Goal: Transaction & Acquisition: Book appointment/travel/reservation

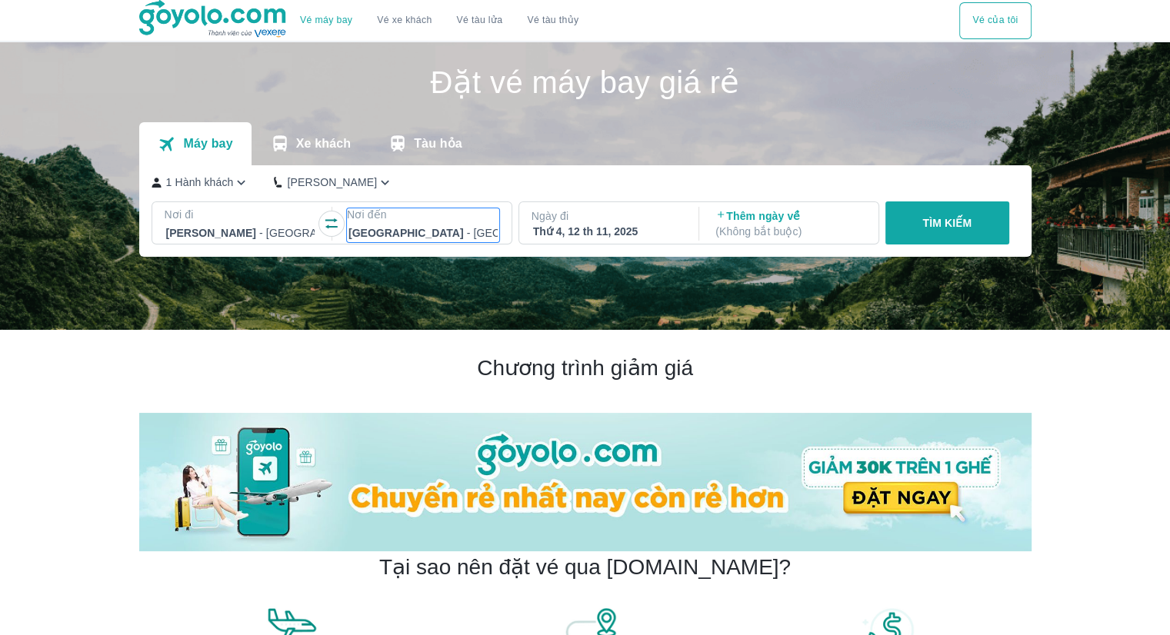
click at [383, 231] on div at bounding box center [422, 233] width 149 height 18
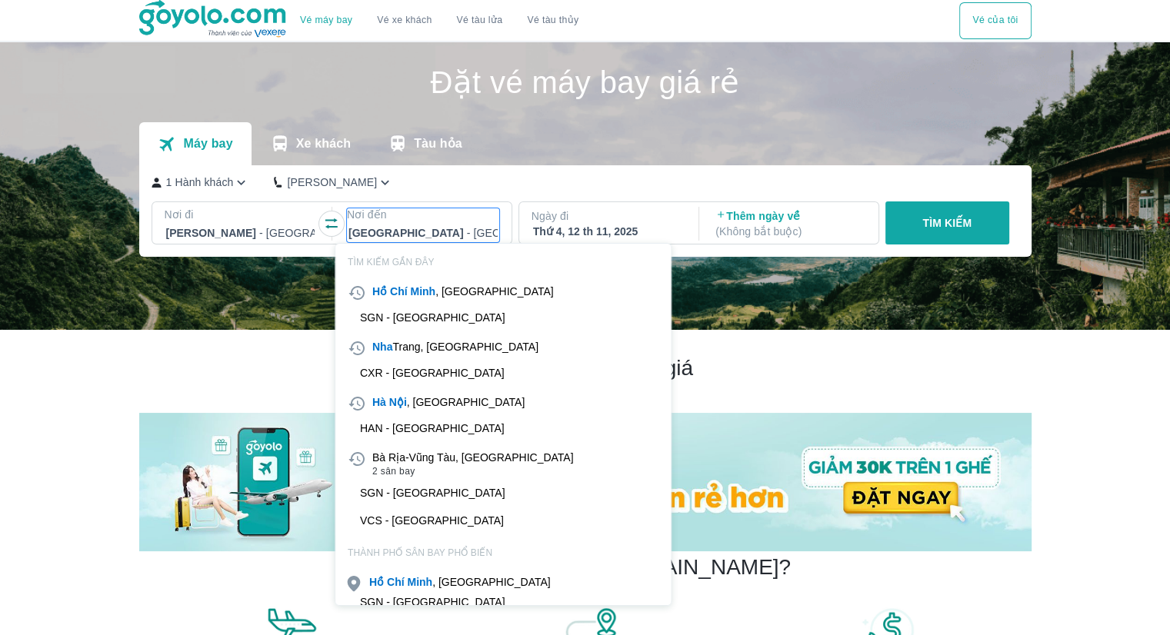
scroll to position [88, 0]
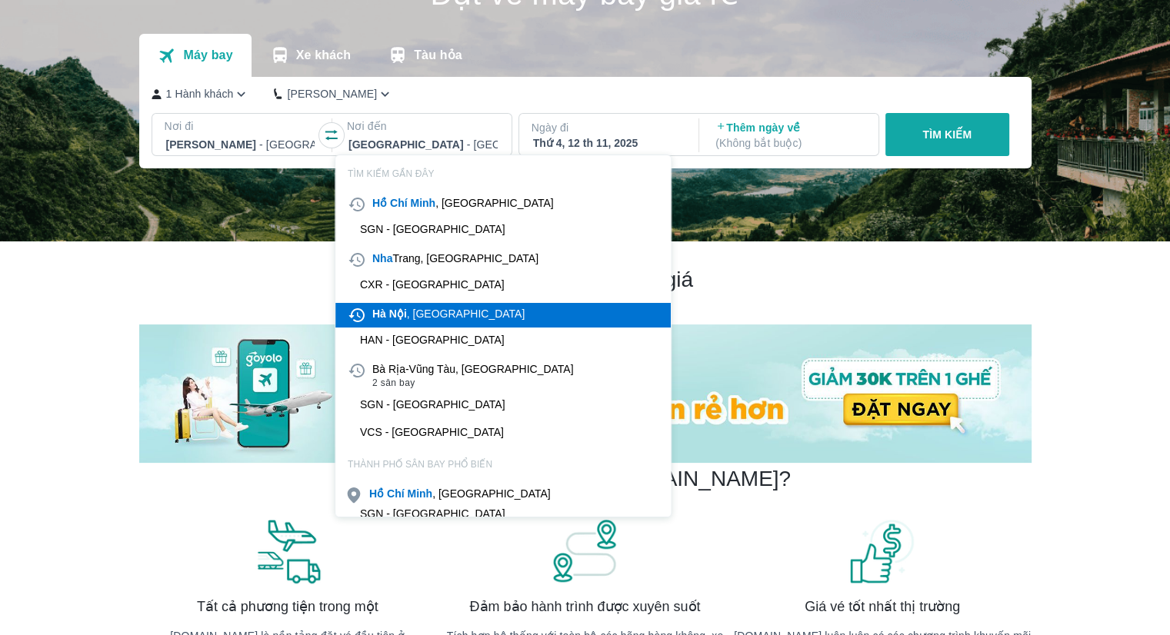
click at [412, 320] on div "[GEOGRAPHIC_DATA] , [GEOGRAPHIC_DATA]" at bounding box center [448, 313] width 152 height 15
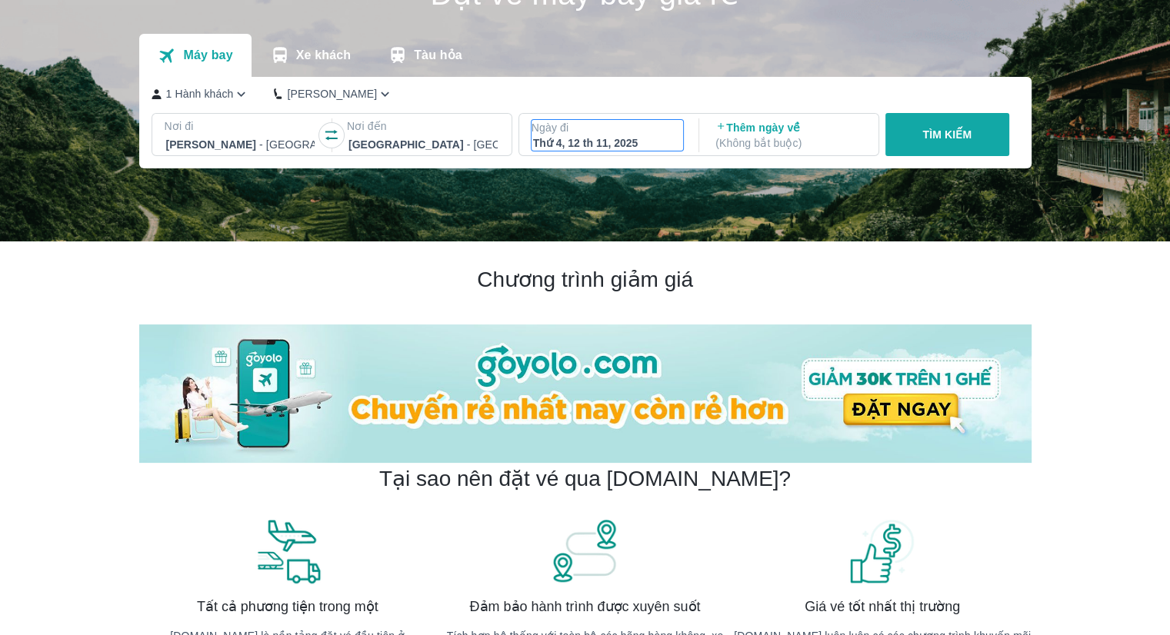
click at [638, 133] on p "Ngày đi" at bounding box center [607, 127] width 152 height 15
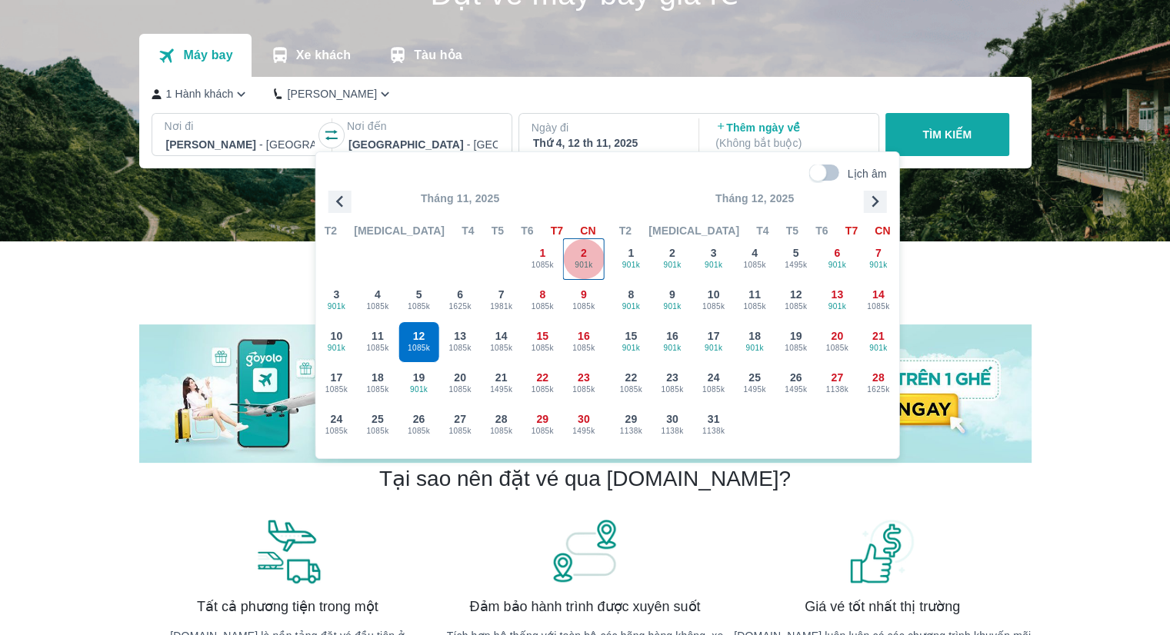
click at [577, 255] on div "2 901k" at bounding box center [584, 259] width 40 height 40
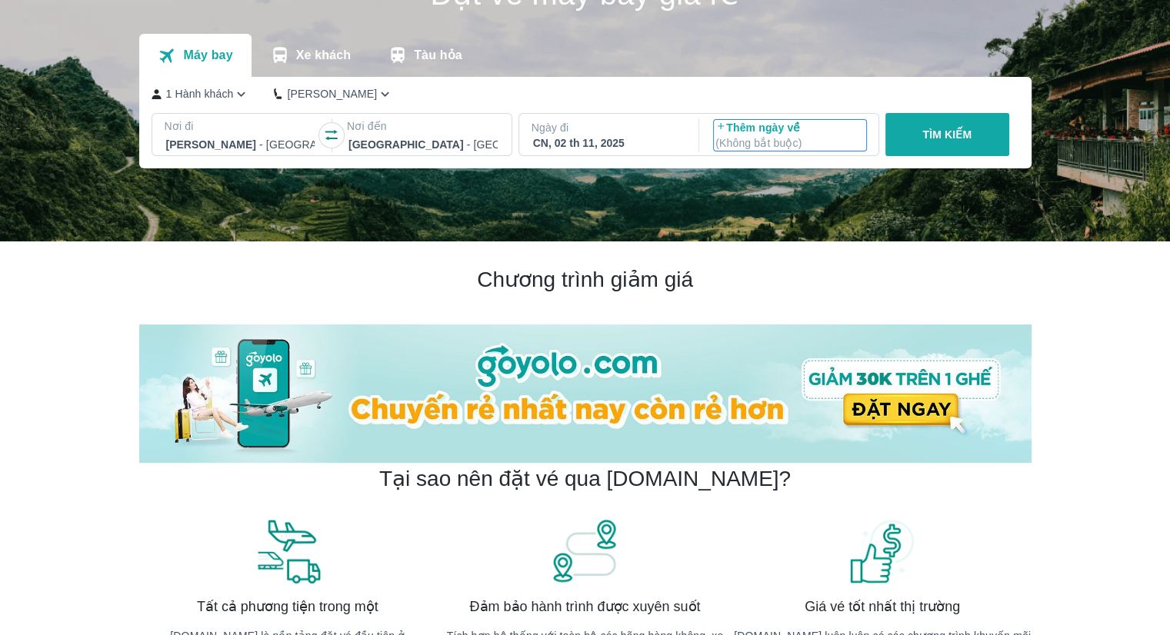
click at [807, 133] on p "Thêm ngày về ( Không bắt buộc )" at bounding box center [789, 135] width 149 height 31
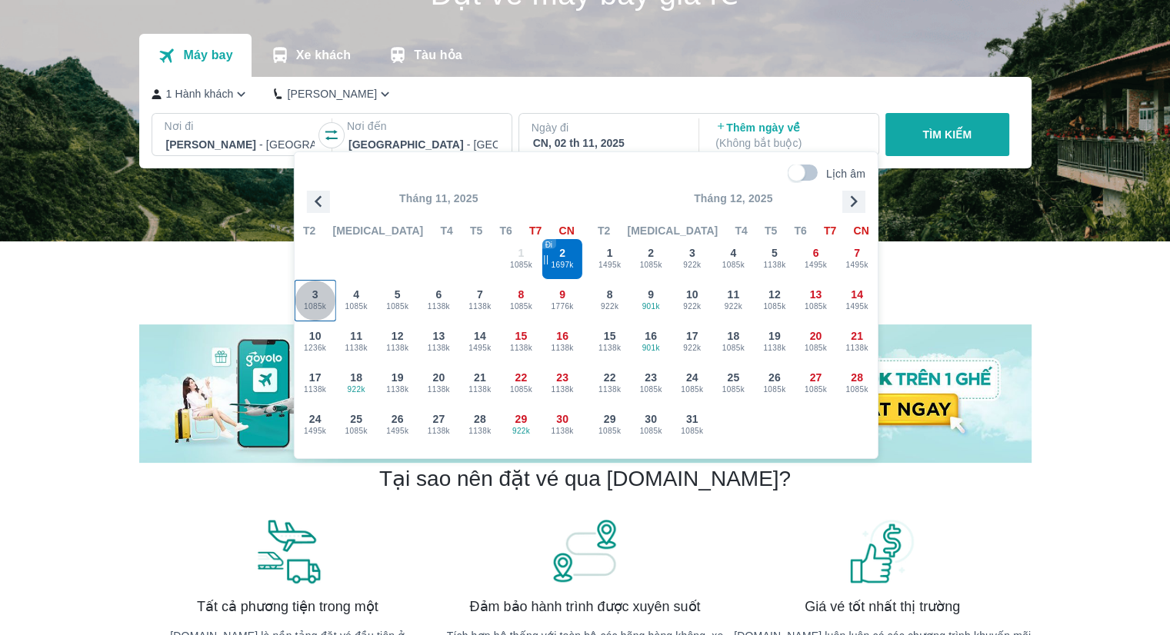
click at [325, 308] on span "1085k" at bounding box center [315, 307] width 40 height 12
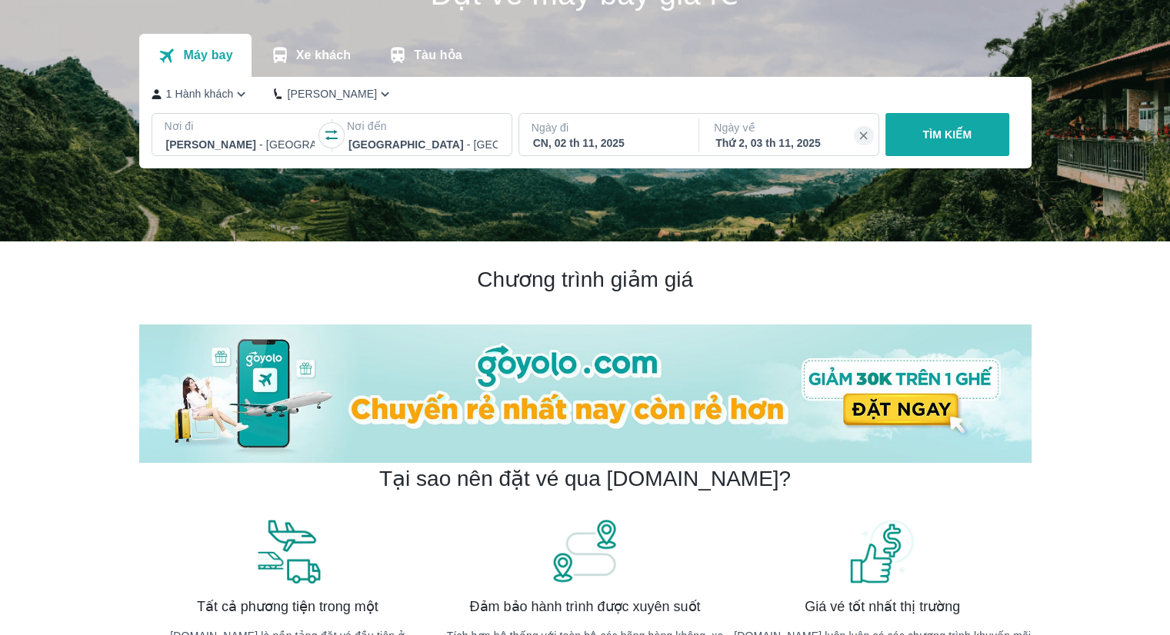
click at [958, 145] on button "TÌM KIẾM" at bounding box center [947, 134] width 124 height 43
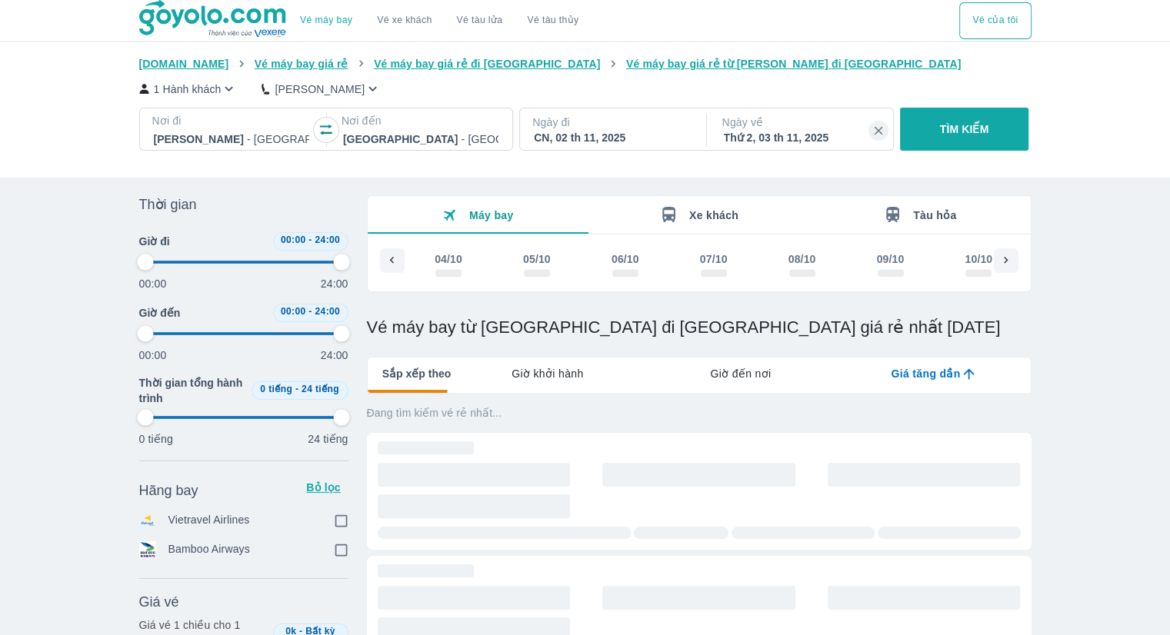
scroll to position [0, 2235]
type input "97.9166666666667"
checkbox input "true"
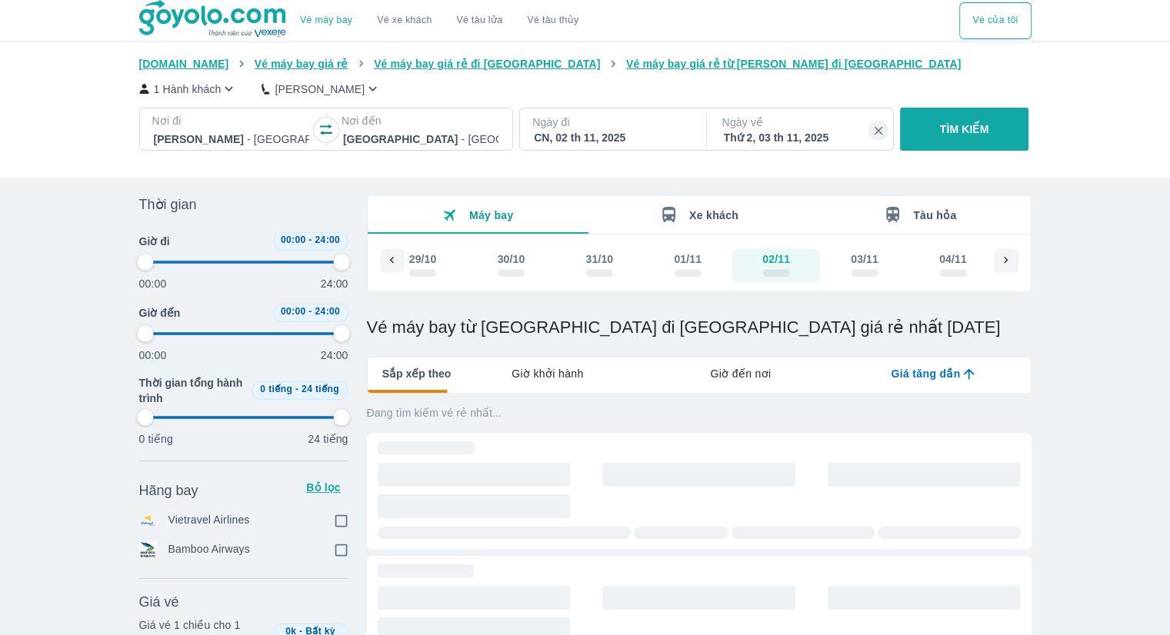
checkbox input "true"
type input "97.9166666666667"
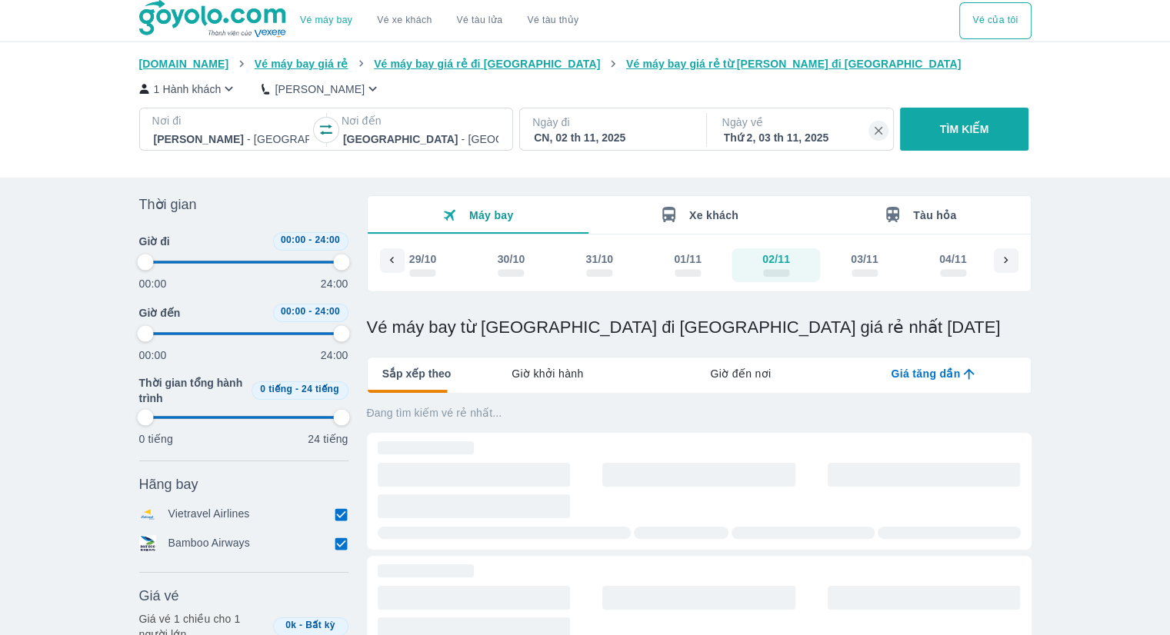
type input "97.9166666666667"
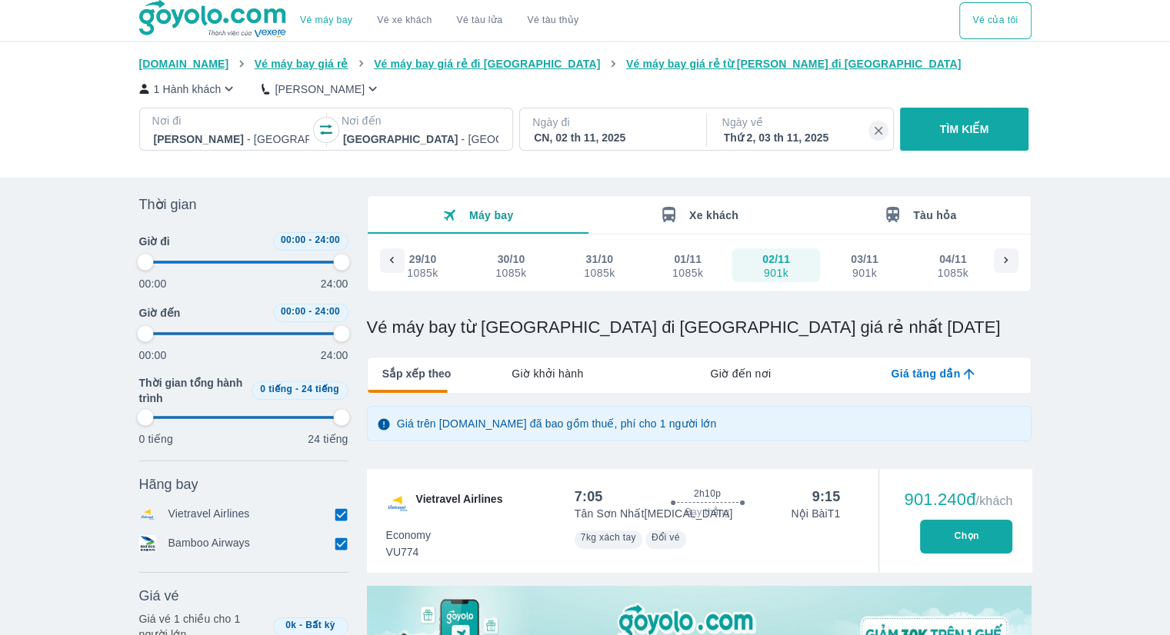
type input "97.9166666666667"
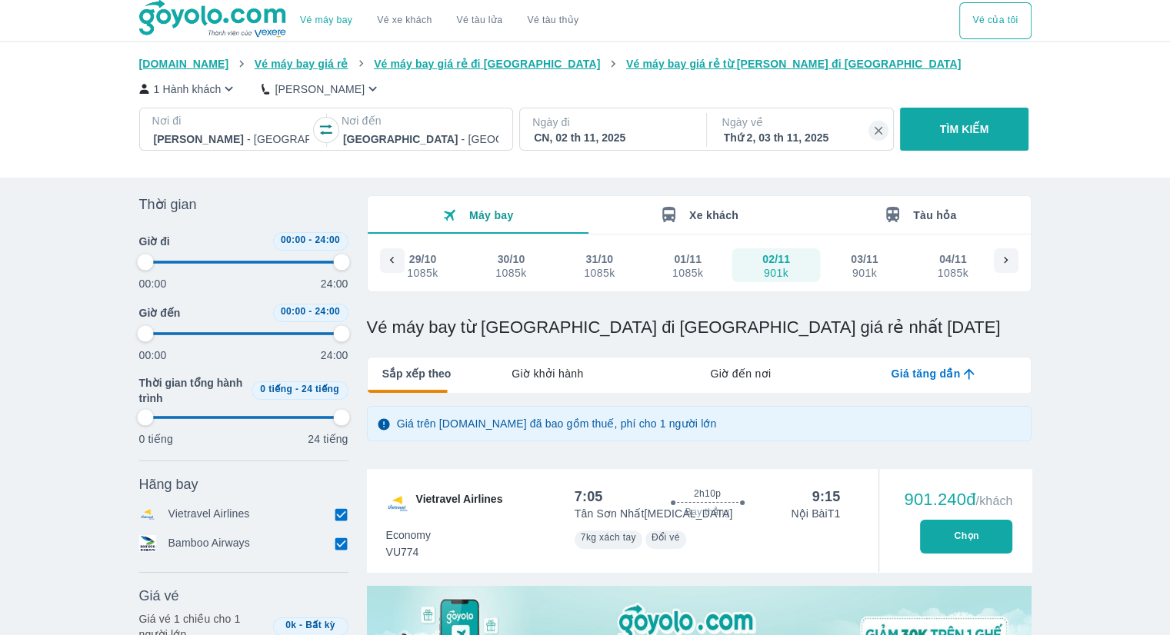
type input "97.9166666666667"
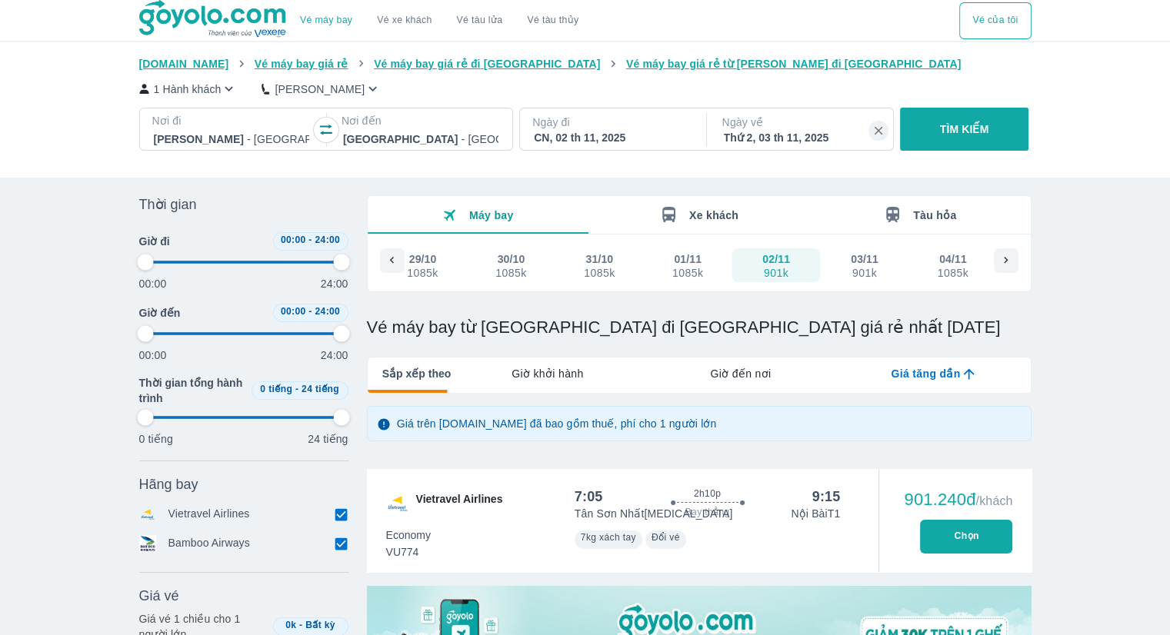
type input "97.9166666666667"
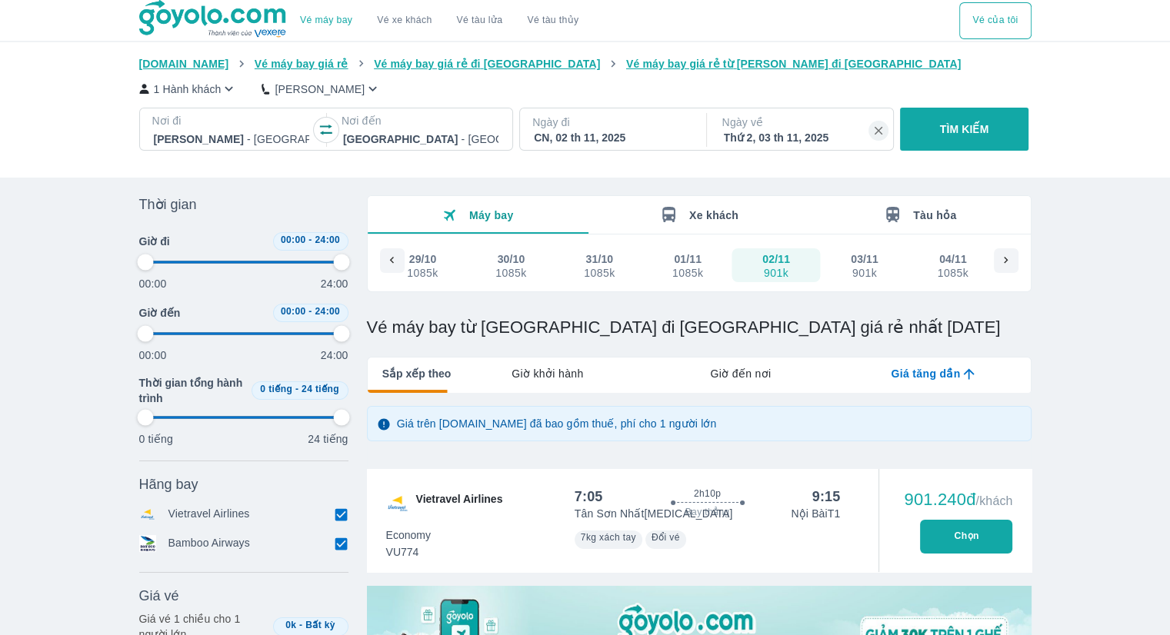
type input "97.9166666666667"
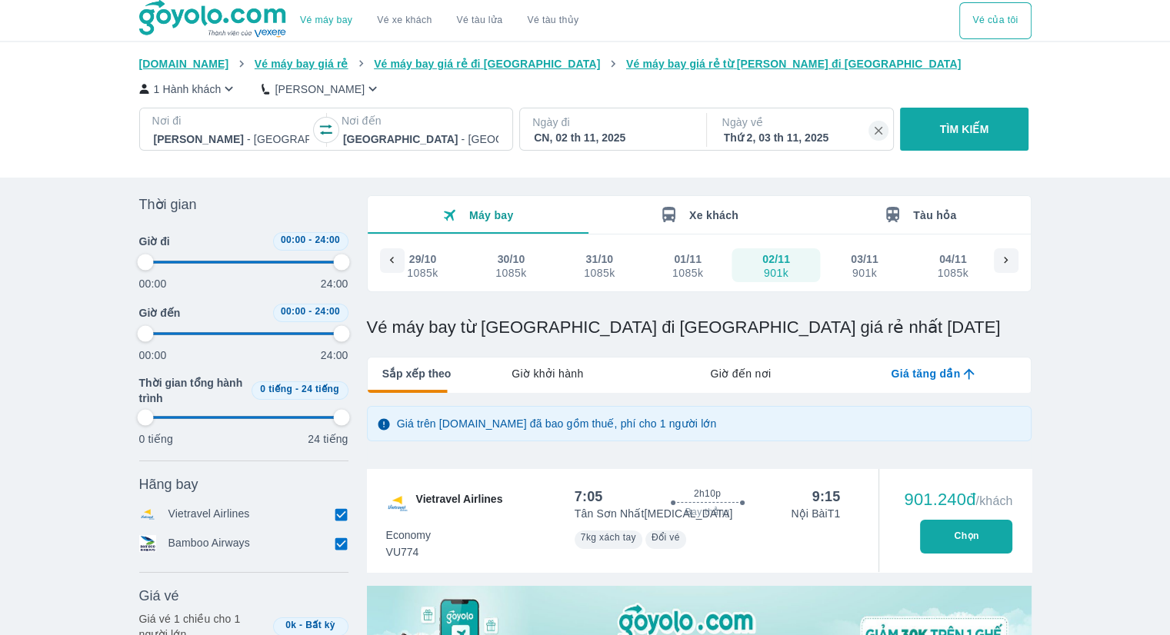
type input "97.9166666666667"
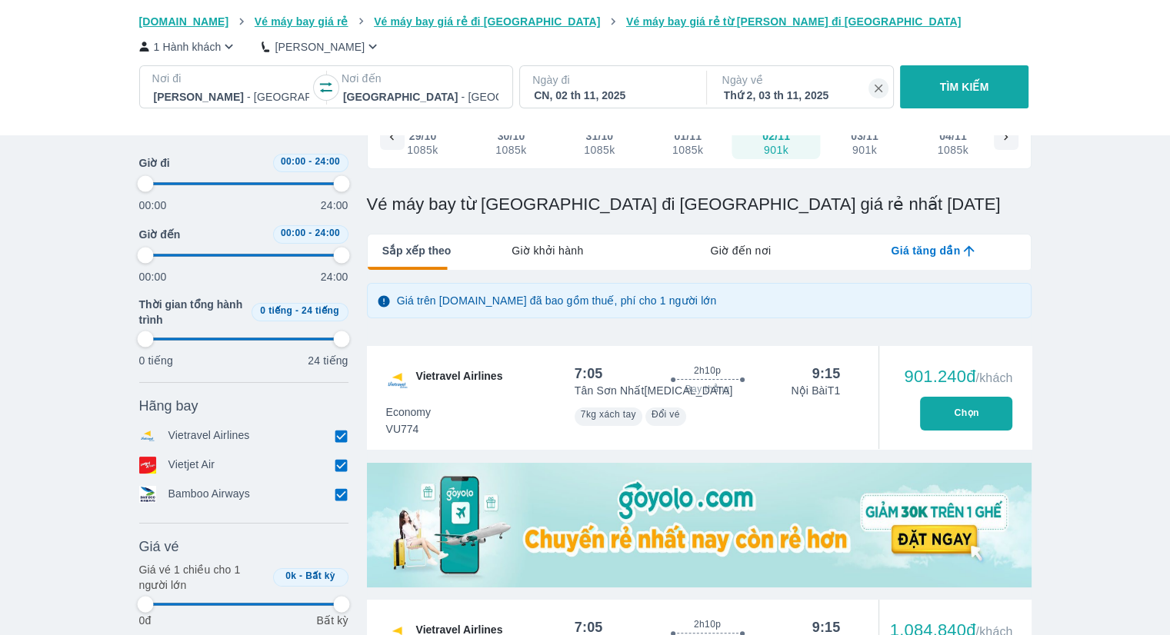
scroll to position [154, 0]
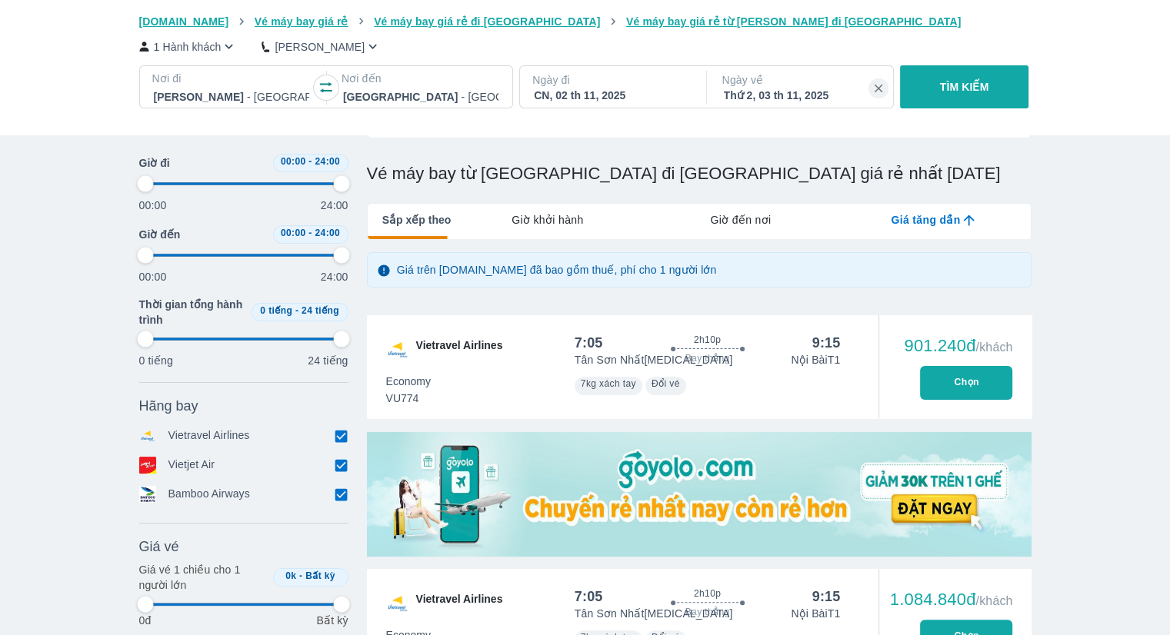
type input "97.9166666666667"
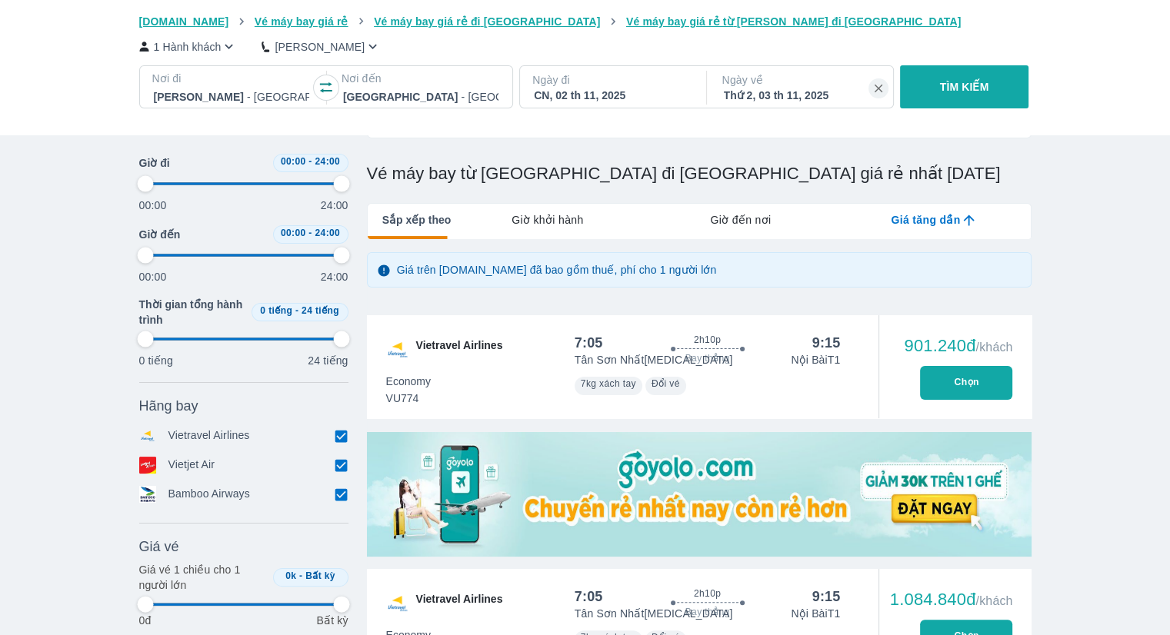
type input "97.9166666666667"
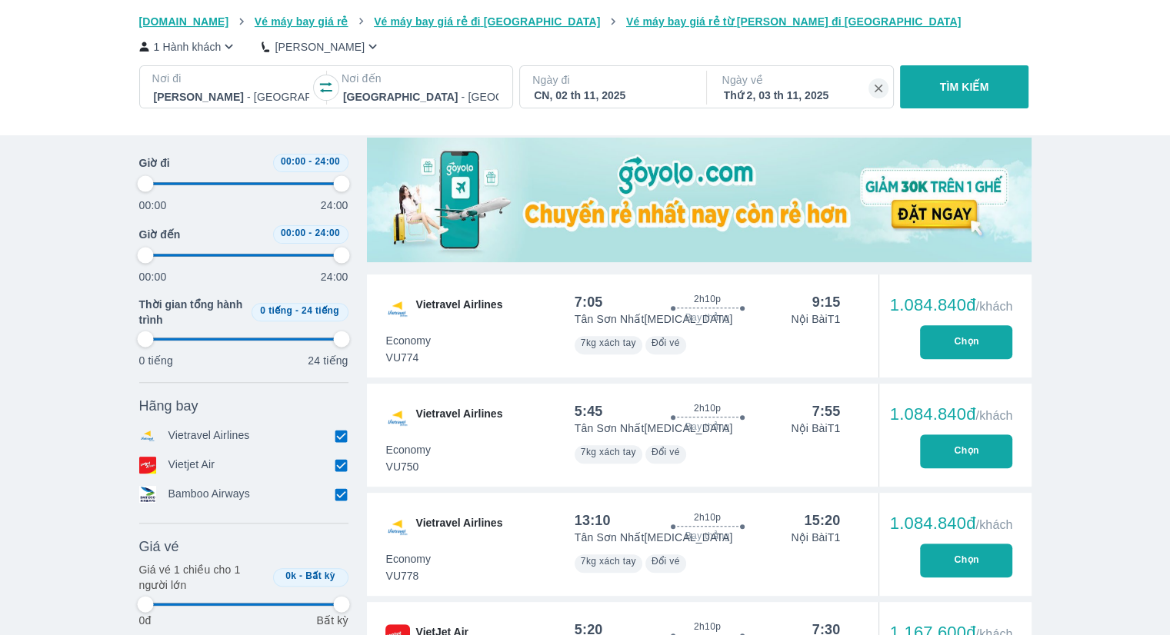
scroll to position [492, 0]
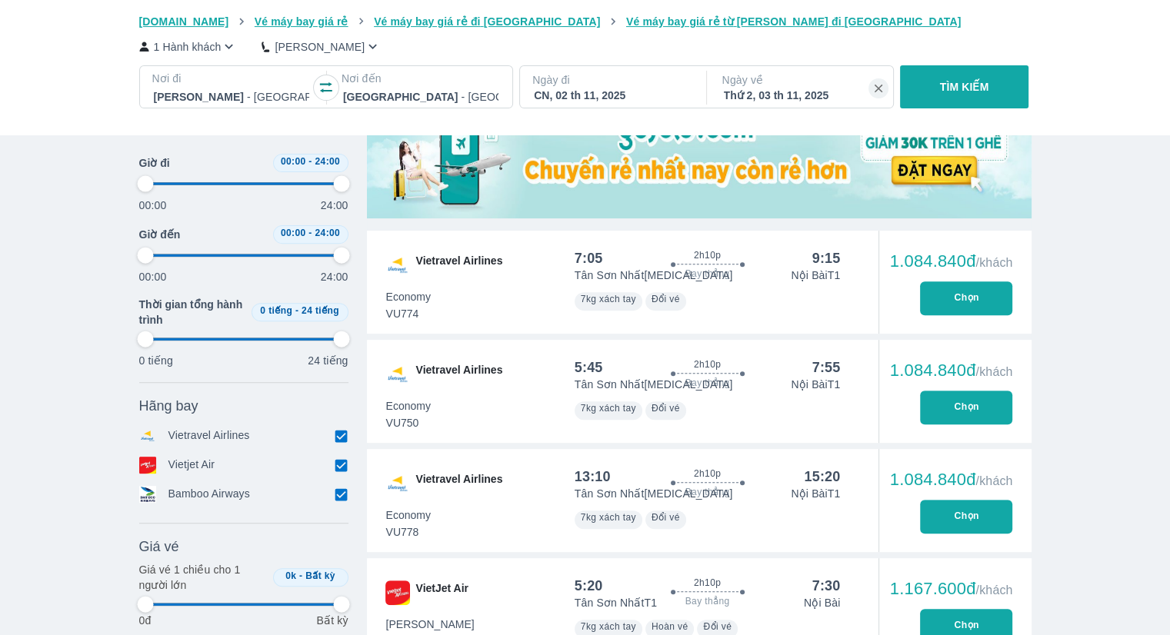
type input "97.9166666666667"
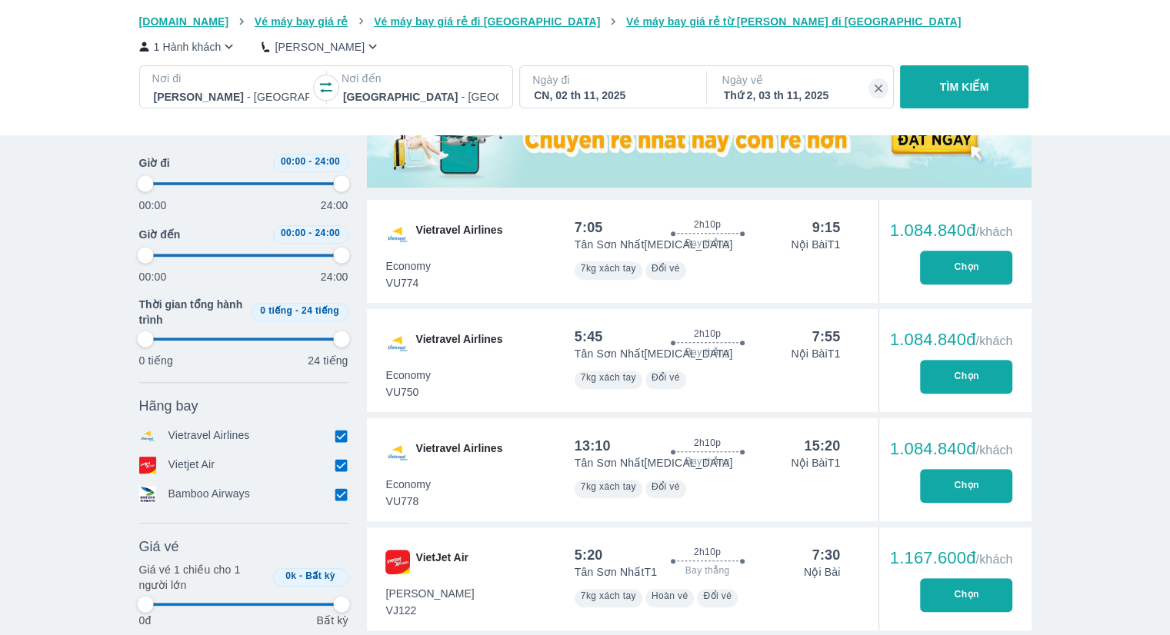
type input "97.9166666666667"
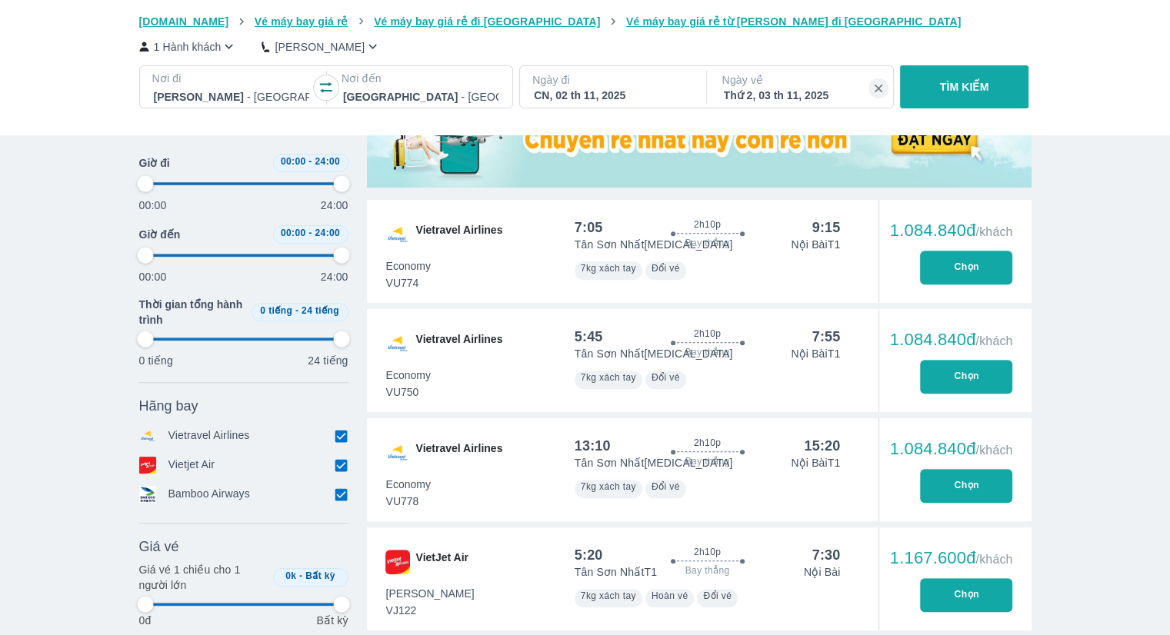
type input "97.9166666666667"
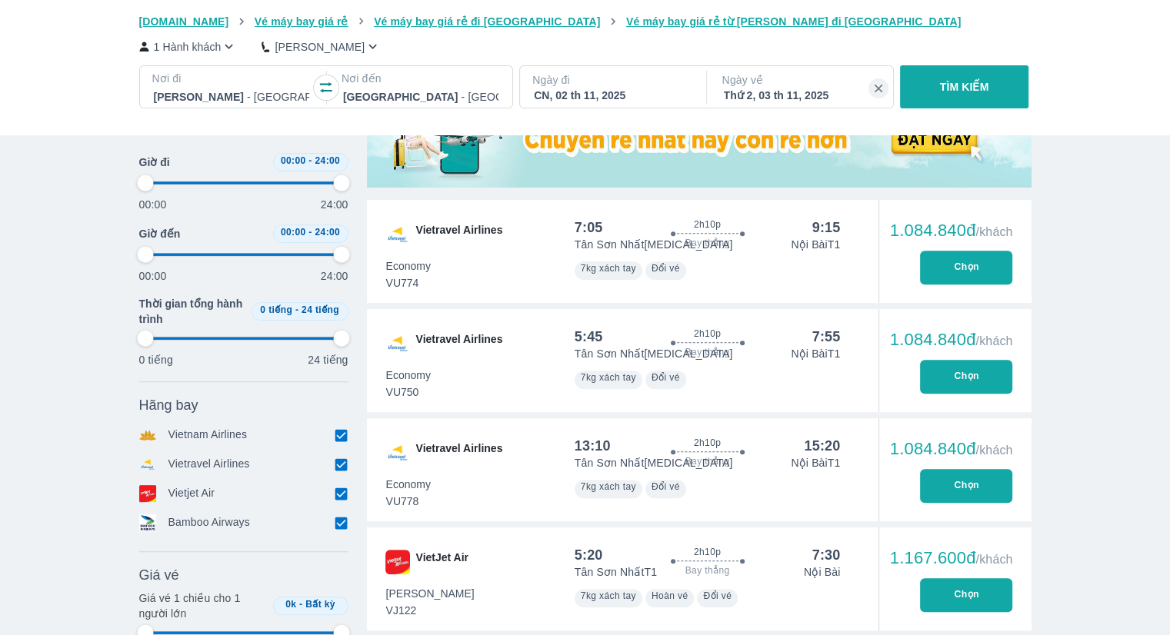
type input "97.9166666666667"
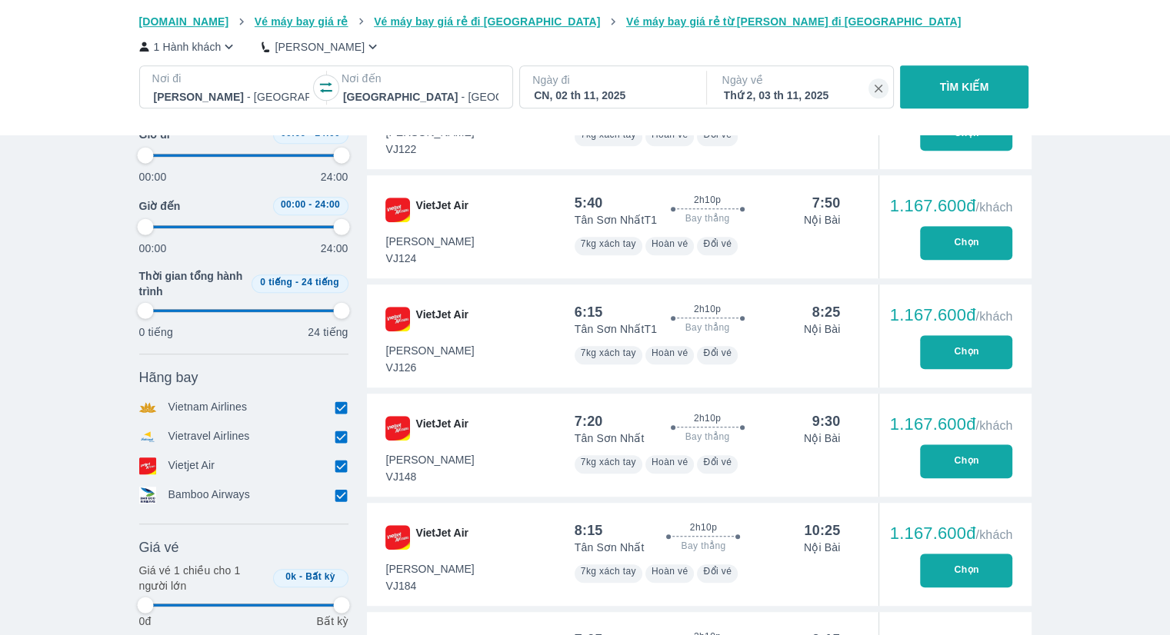
type input "97.9166666666667"
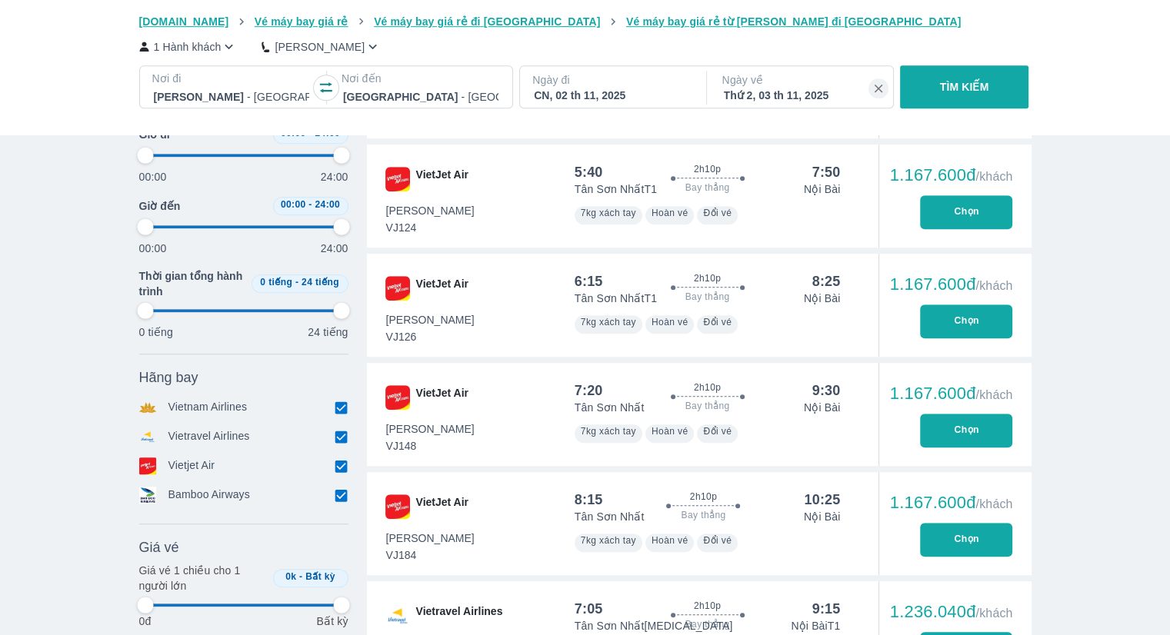
type input "97.9166666666667"
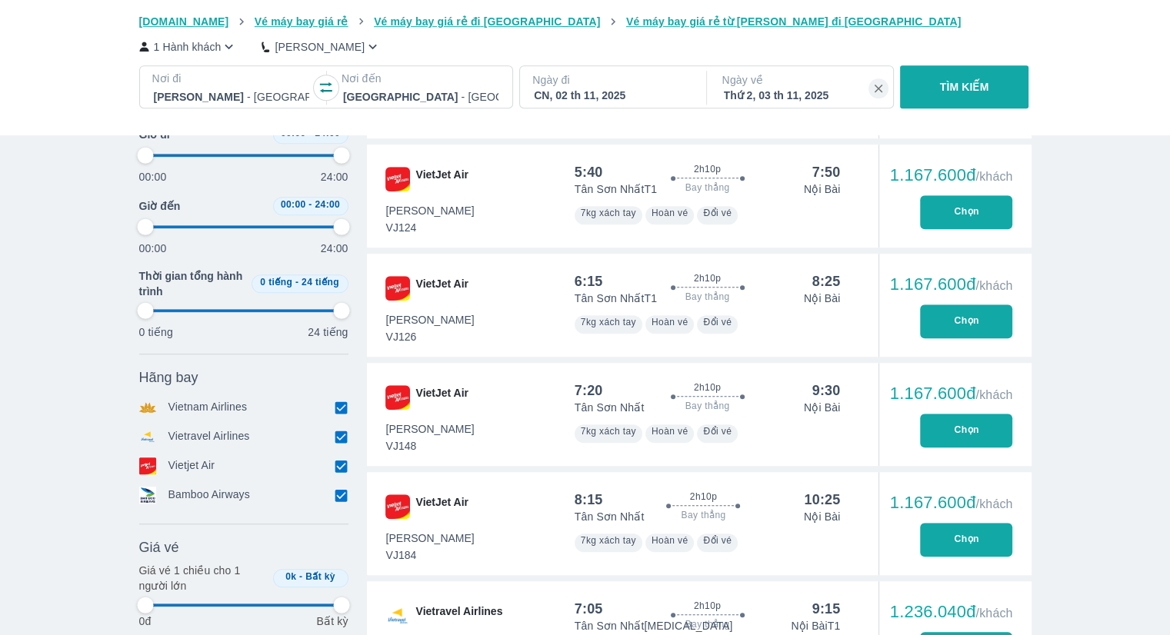
type input "97.9166666666667"
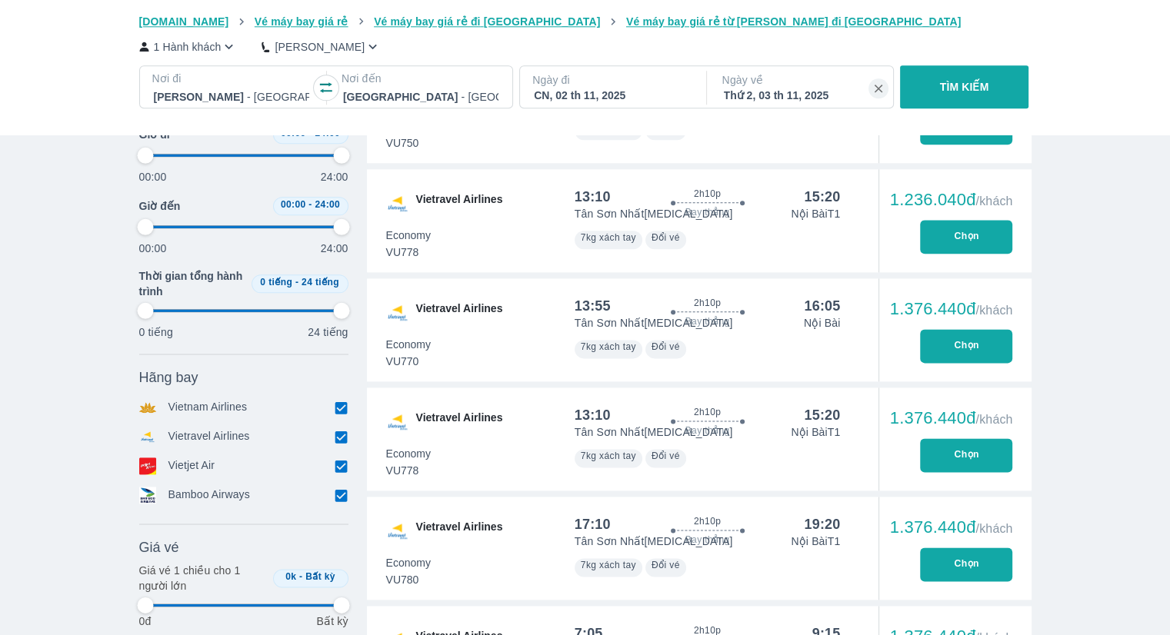
type input "97.9166666666667"
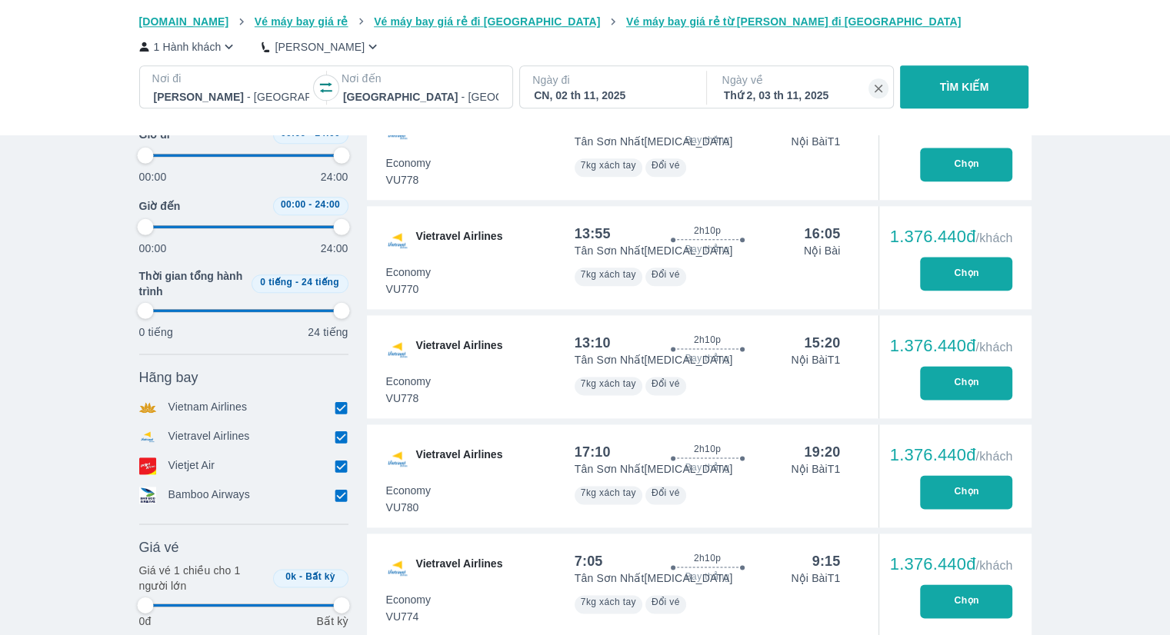
type input "97.9166666666667"
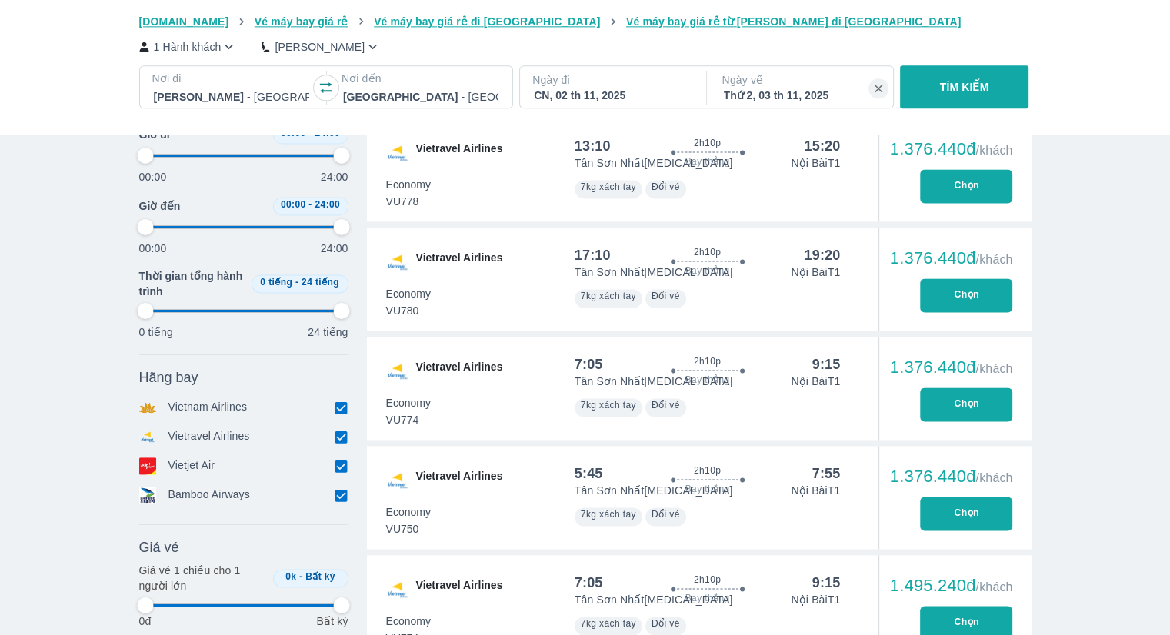
type input "97.9166666666667"
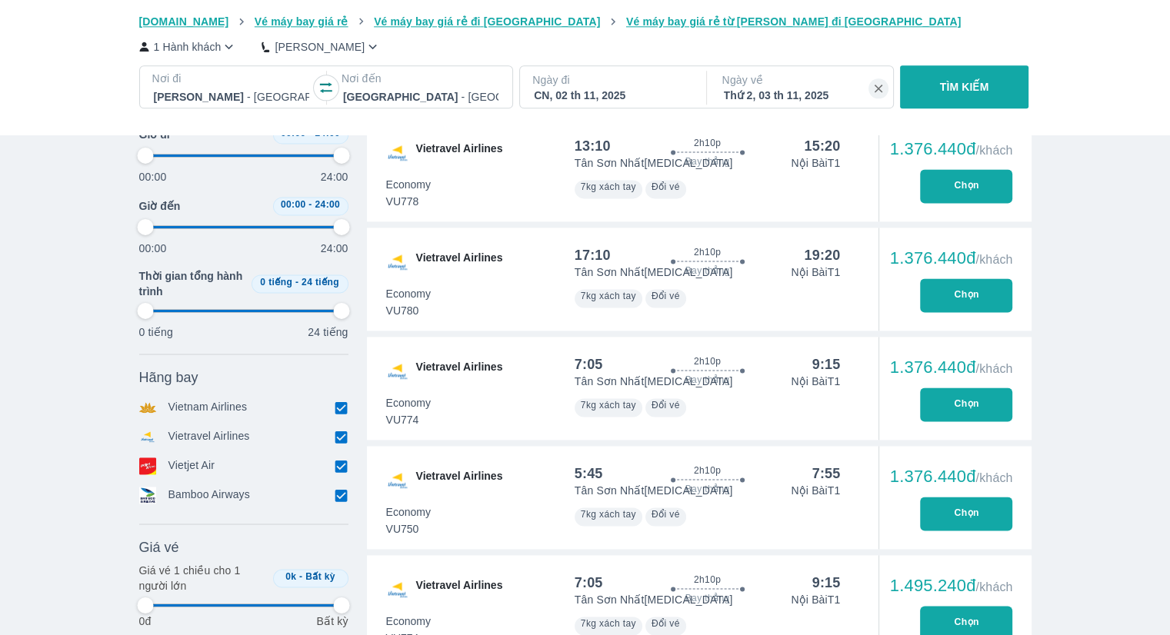
type input "97.9166666666667"
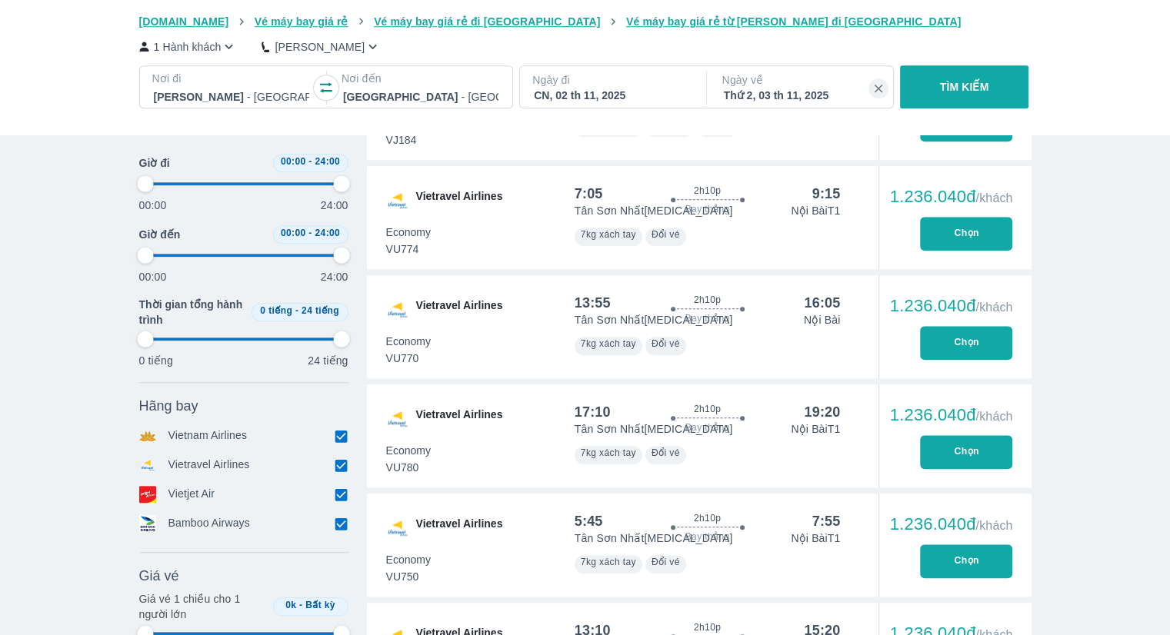
type input "97.9166666666667"
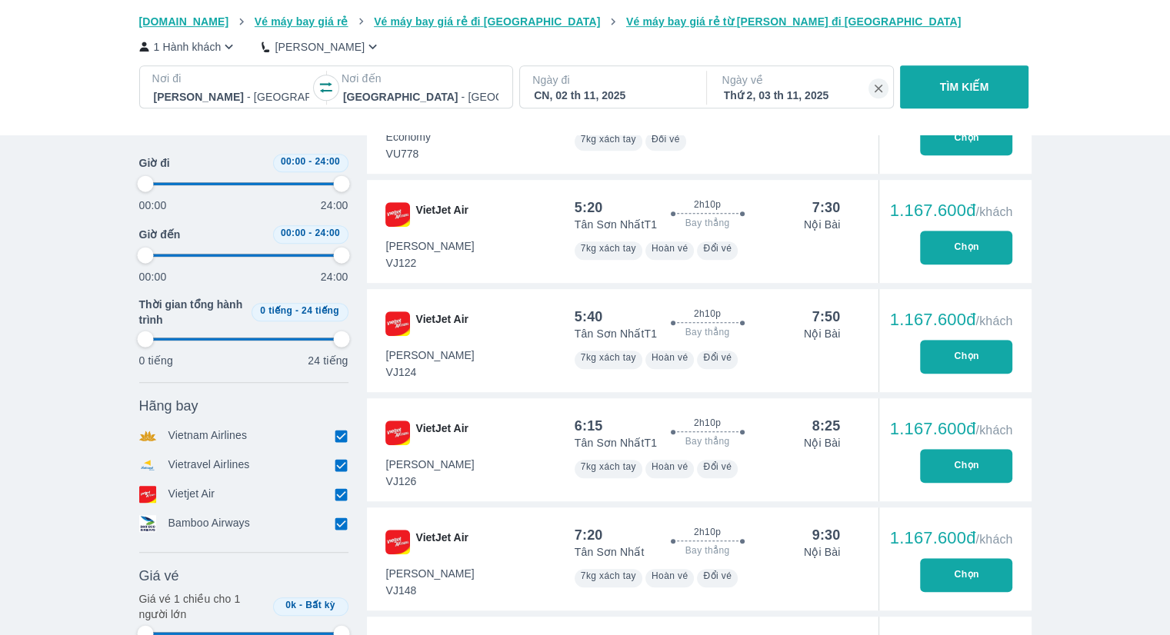
type input "97.9166666666667"
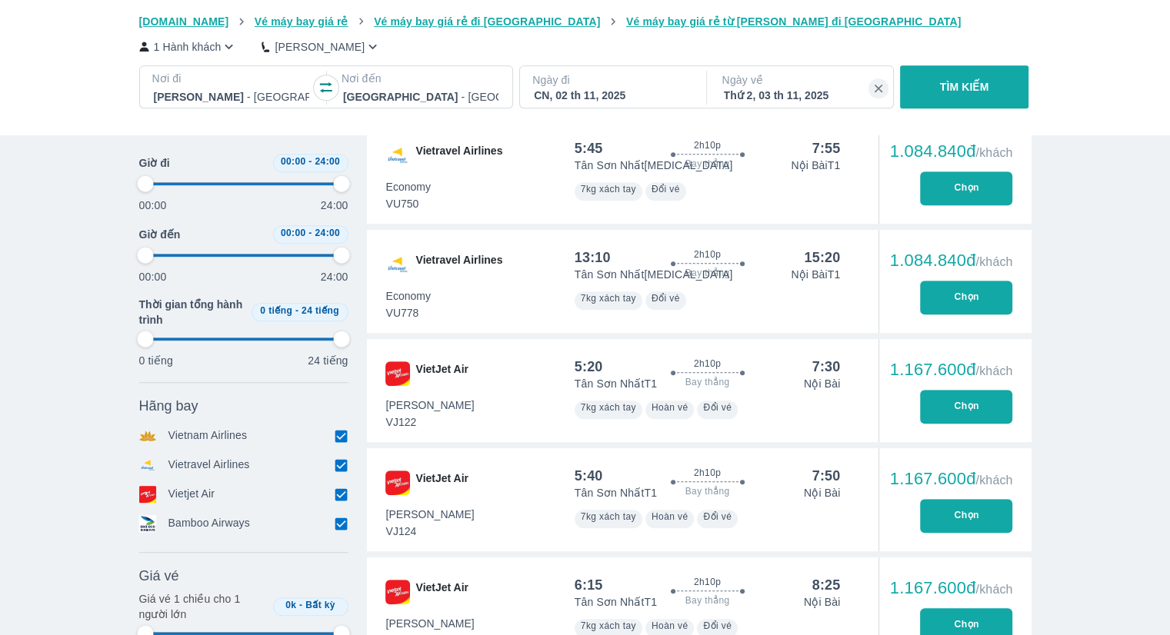
type input "97.9166666666667"
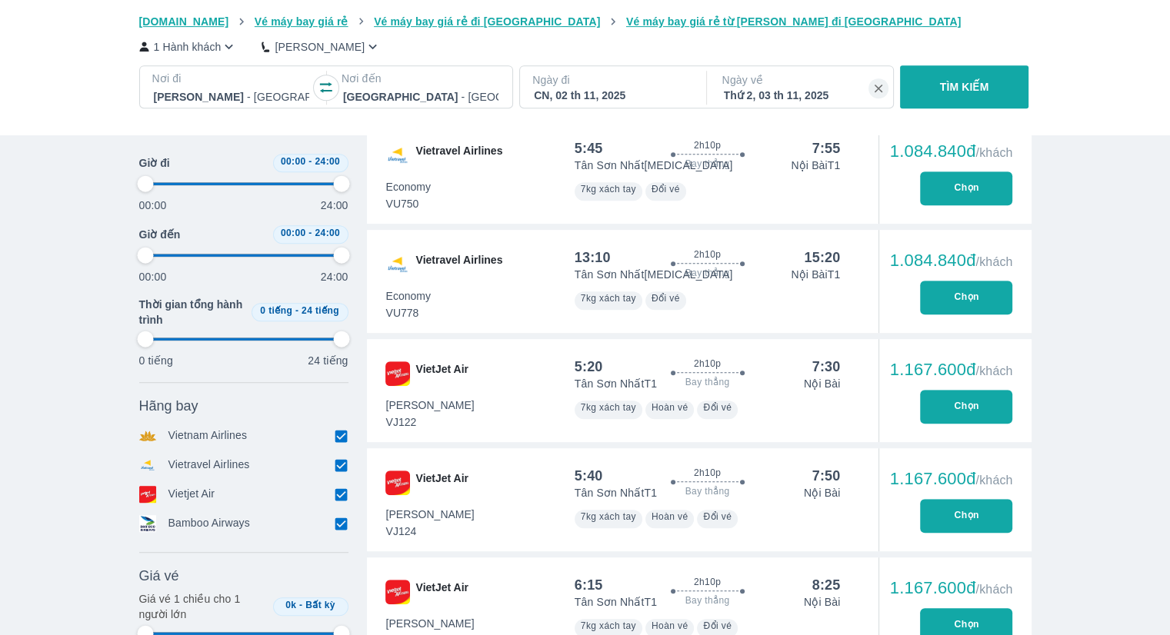
type input "97.9166666666667"
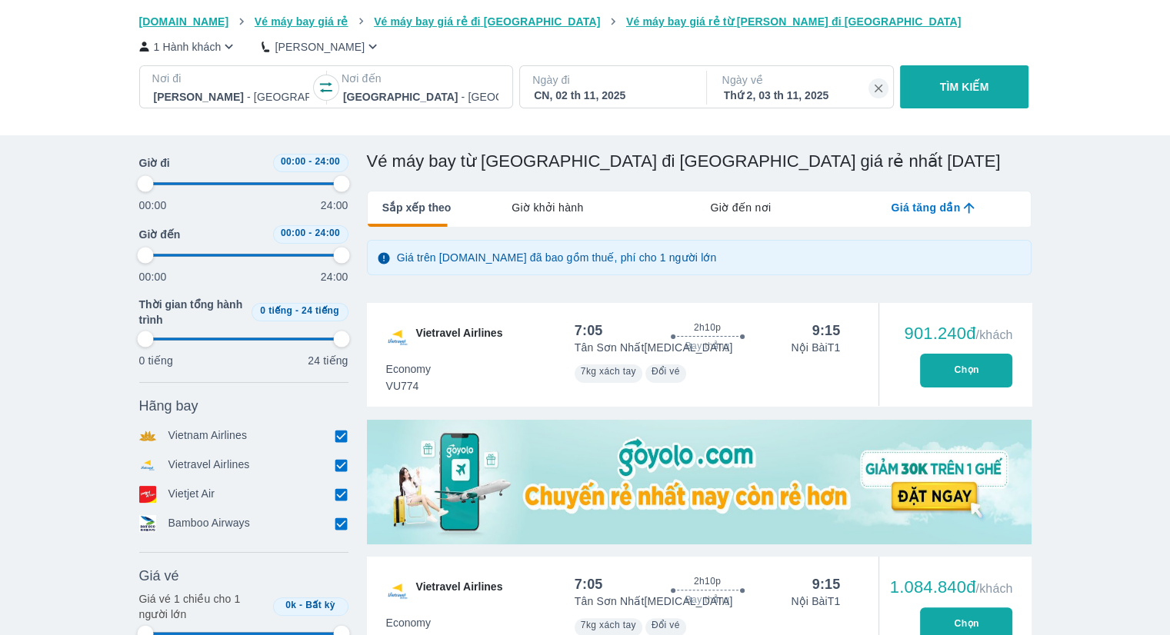
scroll to position [0, 0]
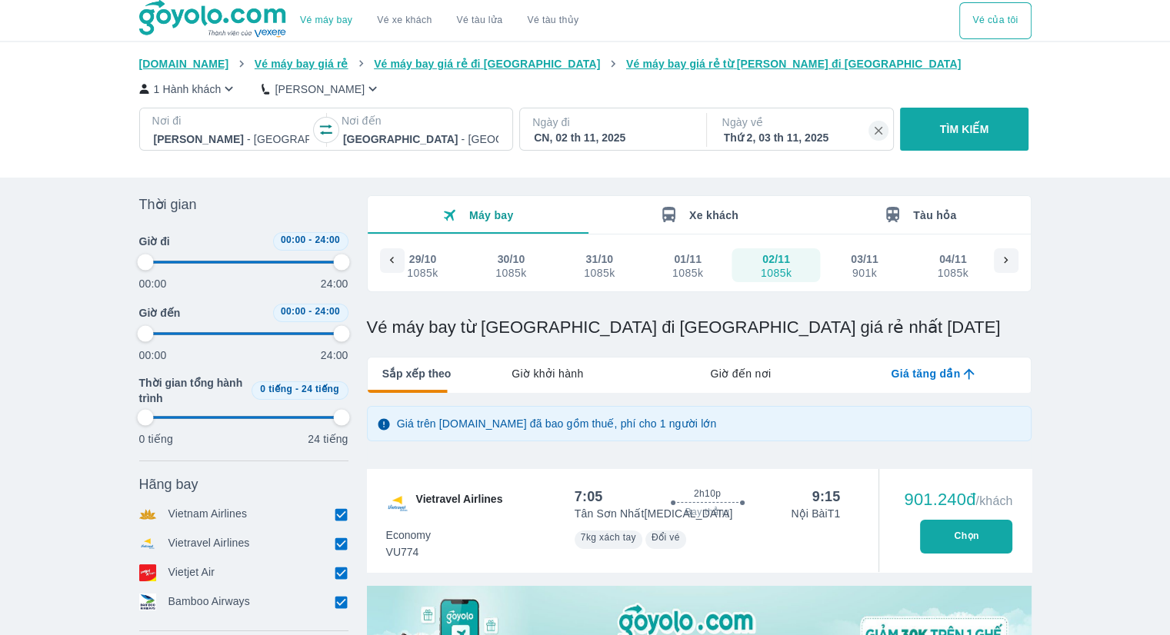
type input "97.9166666666667"
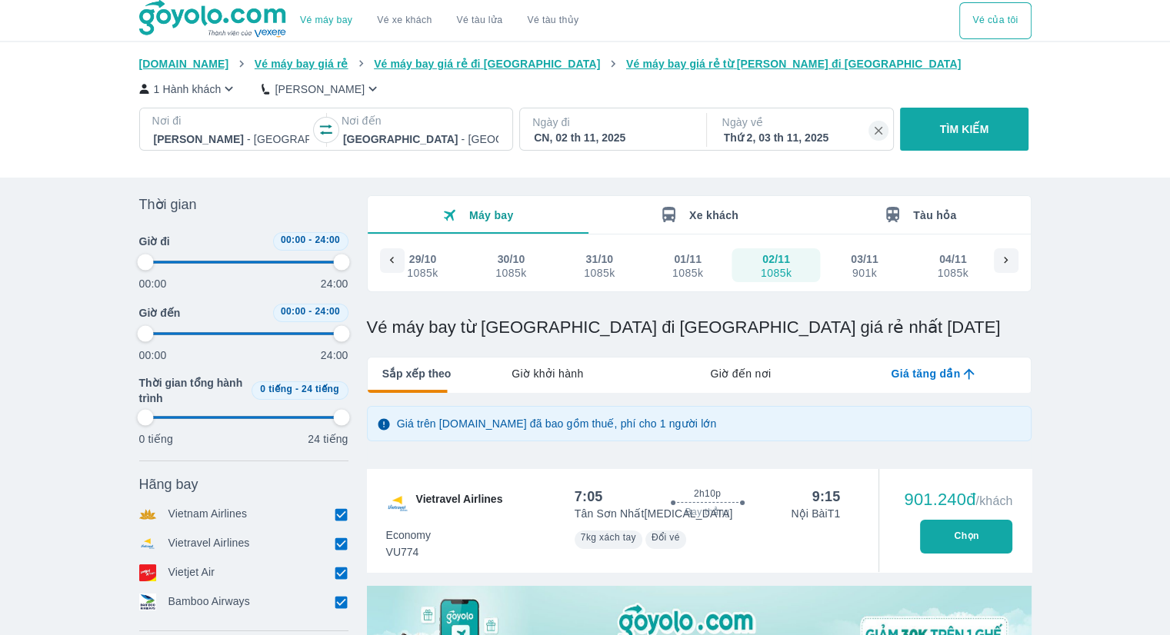
type input "97.9166666666667"
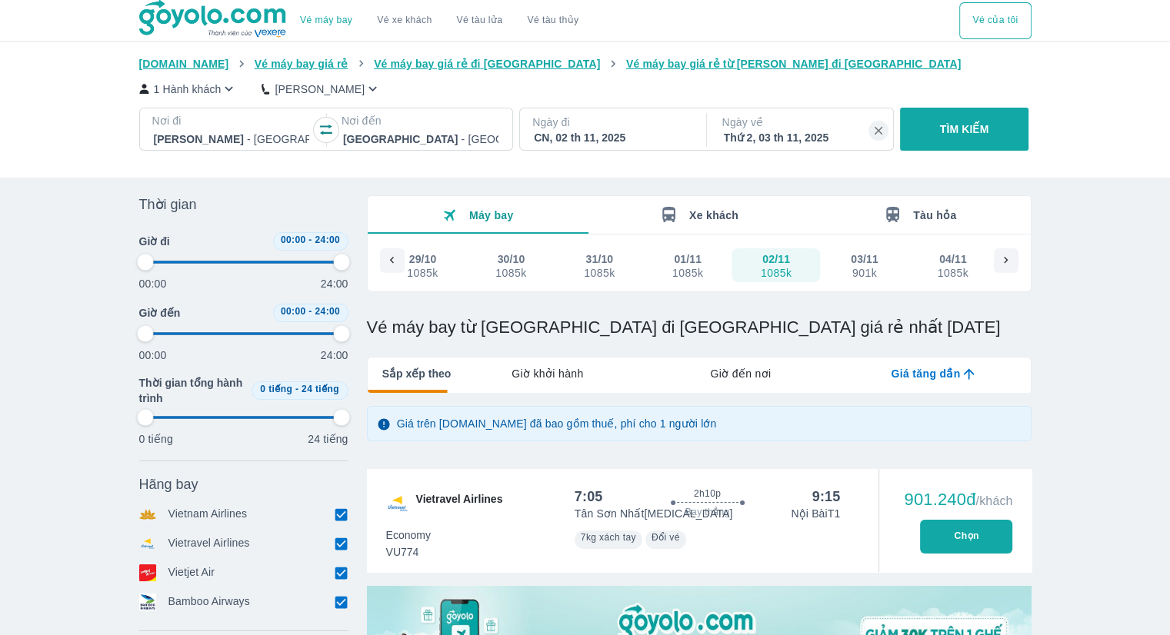
type input "97.9166666666667"
click at [988, 534] on button "Chọn" at bounding box center [966, 537] width 92 height 34
type input "97.9166666666667"
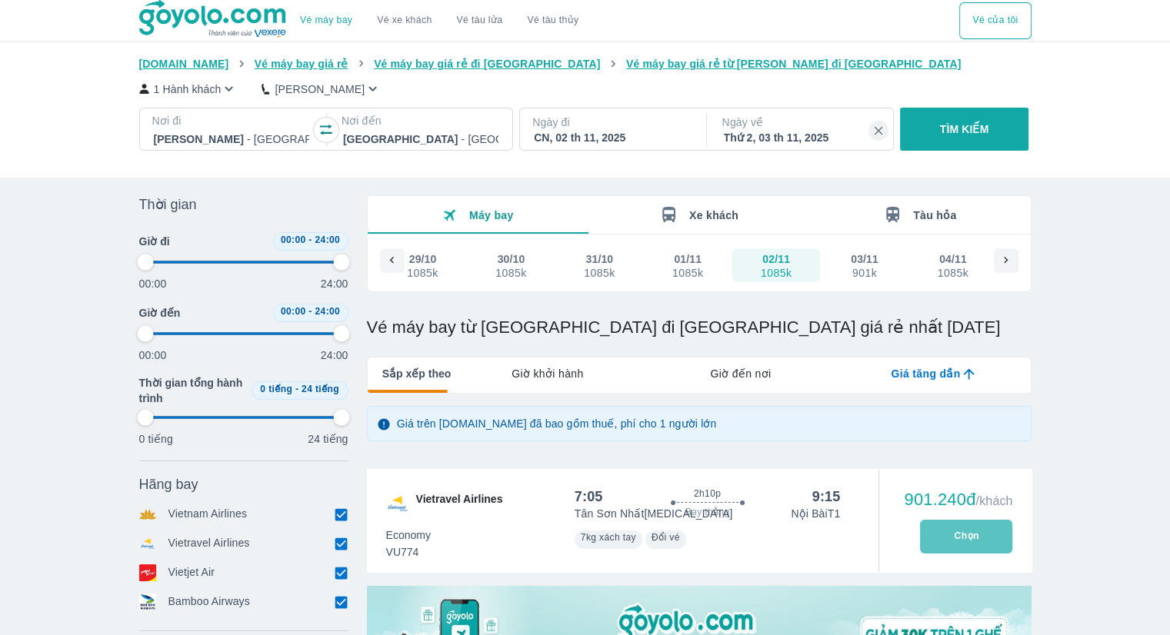
type input "97.9166666666667"
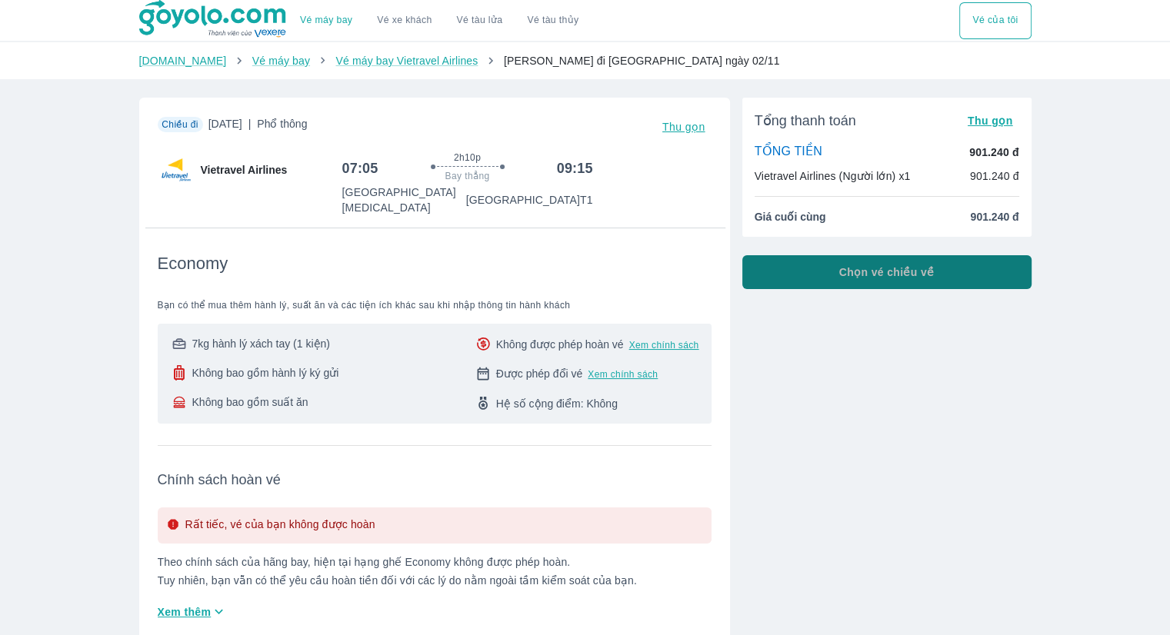
click at [874, 271] on span "Chọn vé chiều về" at bounding box center [886, 272] width 95 height 15
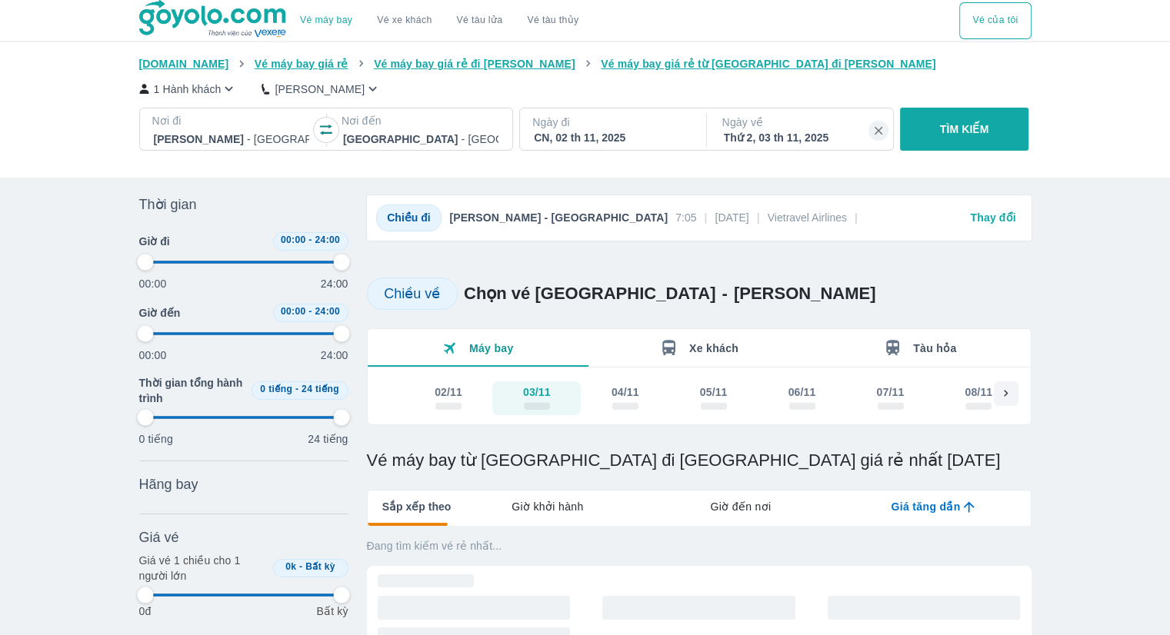
type input "97.9166666666667"
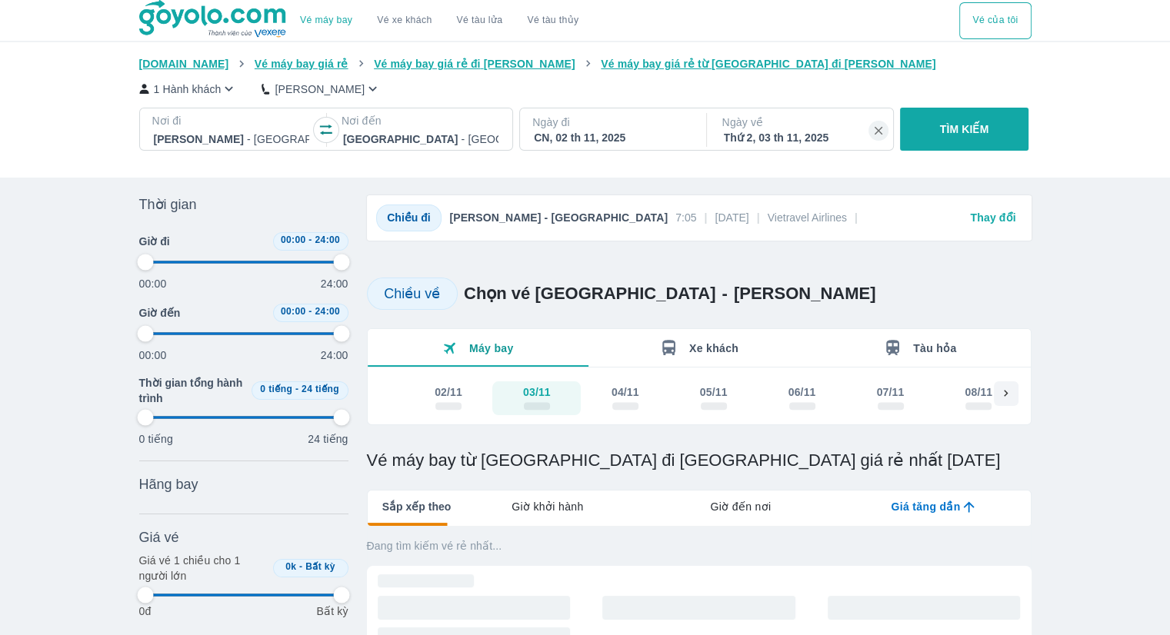
type input "97.9166666666667"
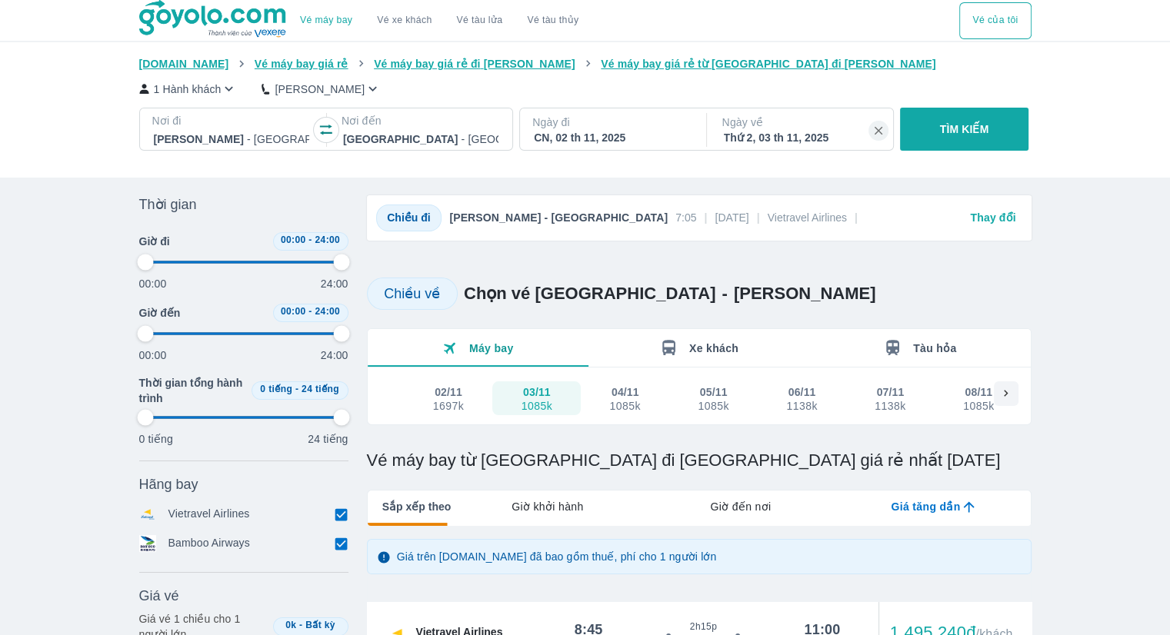
type input "97.9166666666667"
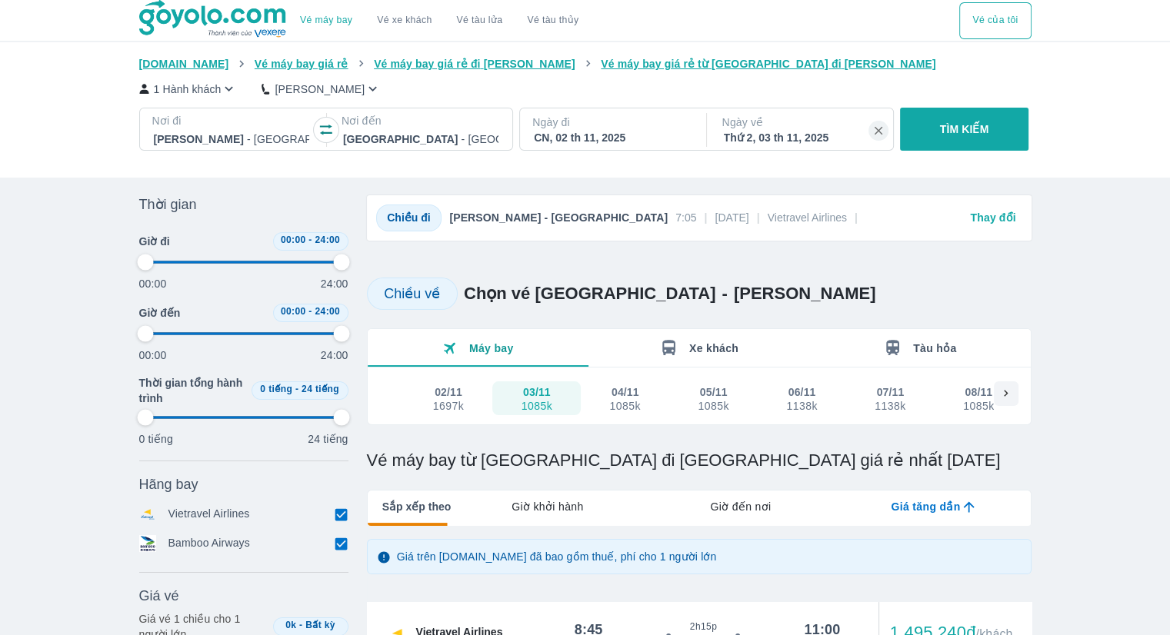
type input "97.9166666666667"
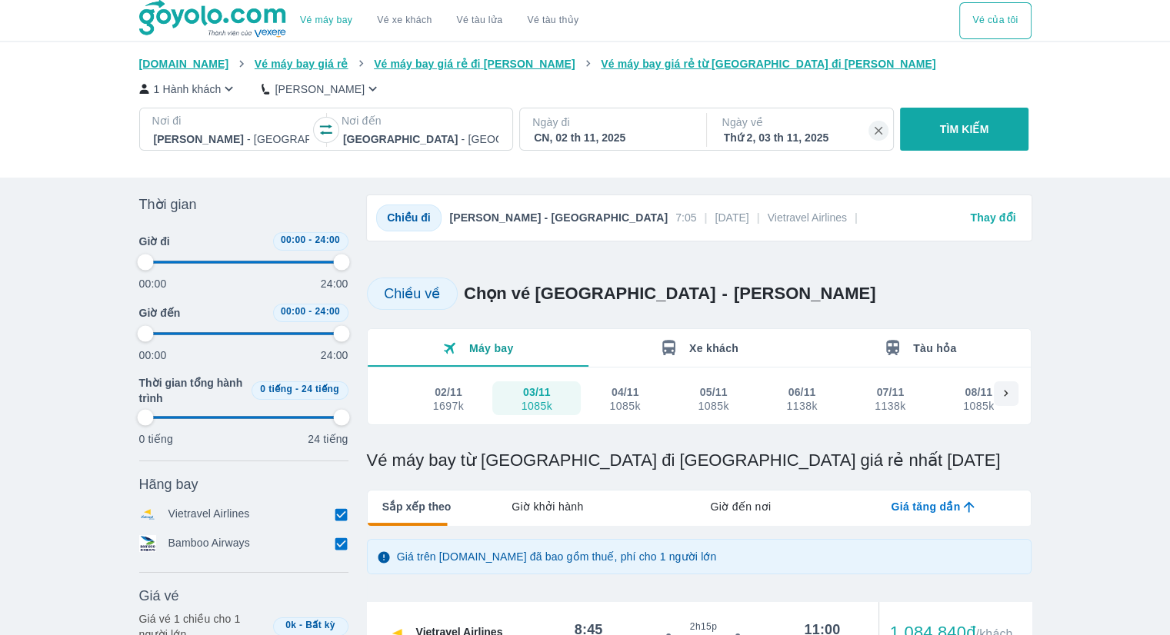
type input "97.9166666666667"
click at [771, 585] on div "Giá trên [DOMAIN_NAME] đã bao gồm thuế, phí cho 1 người lớn" at bounding box center [699, 557] width 664 height 66
type input "97.9166666666667"
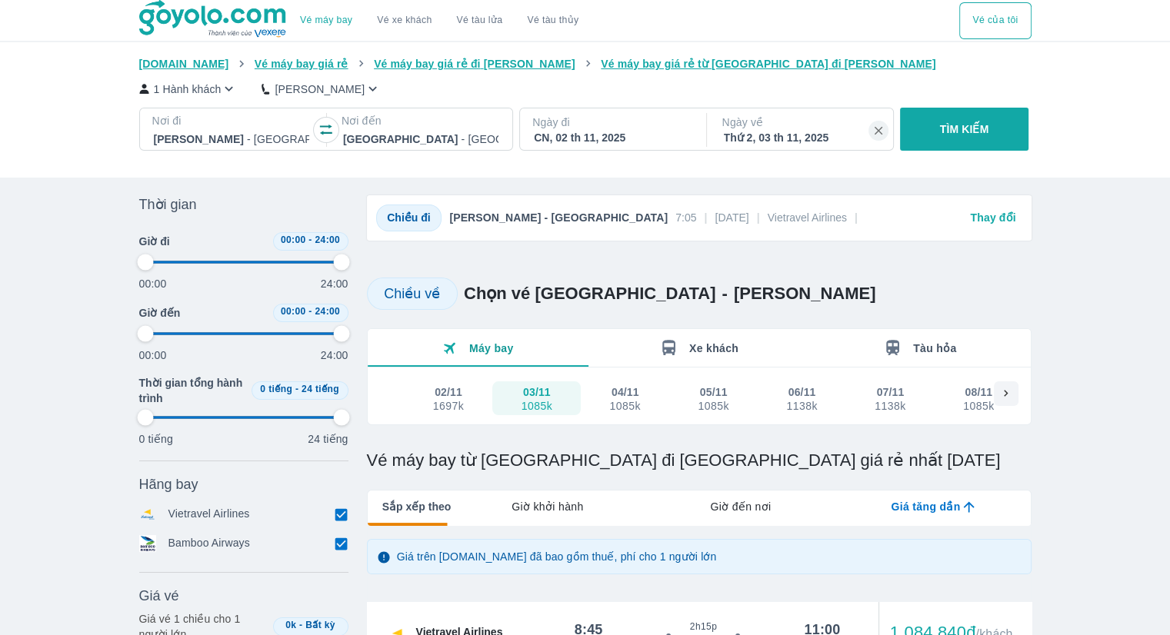
type input "97.9166666666667"
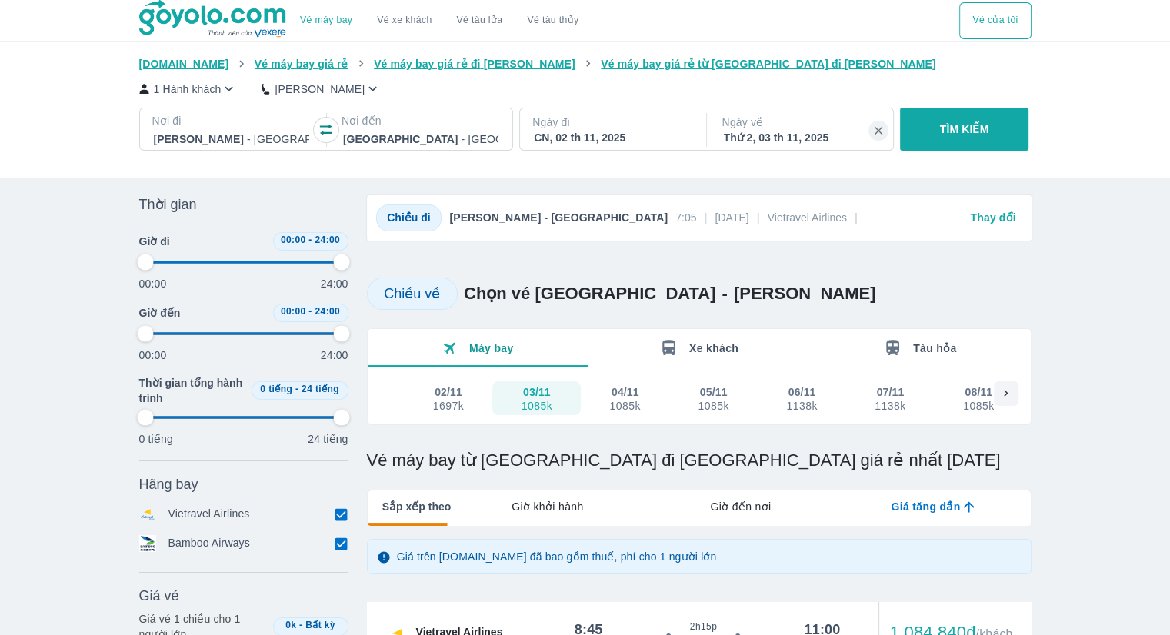
type input "97.9166666666667"
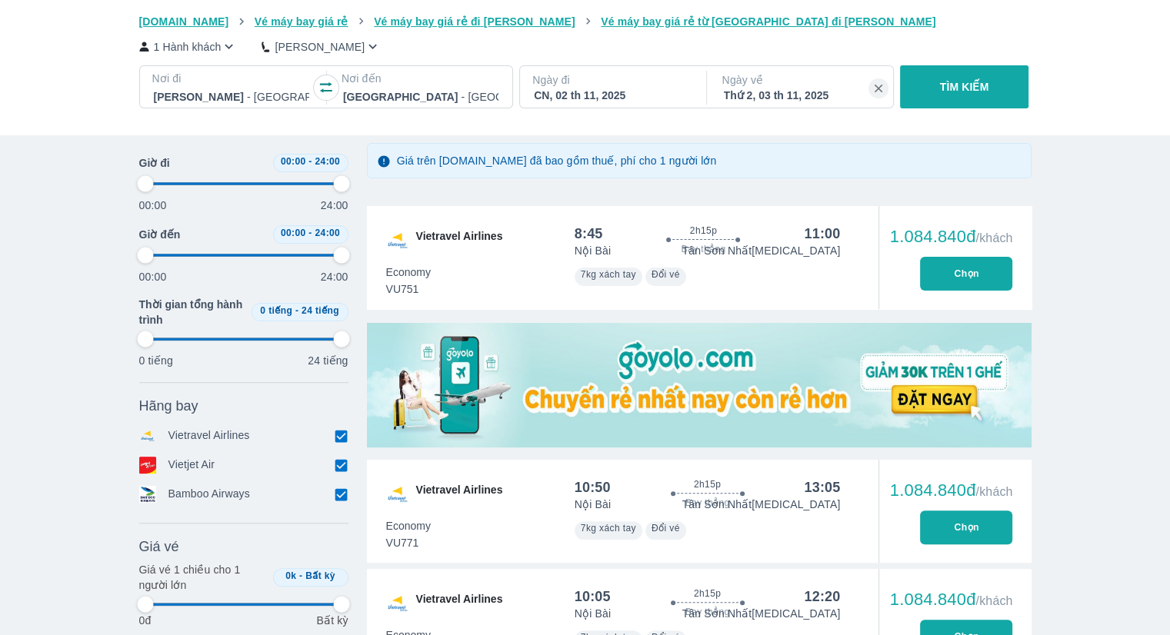
type input "97.9166666666667"
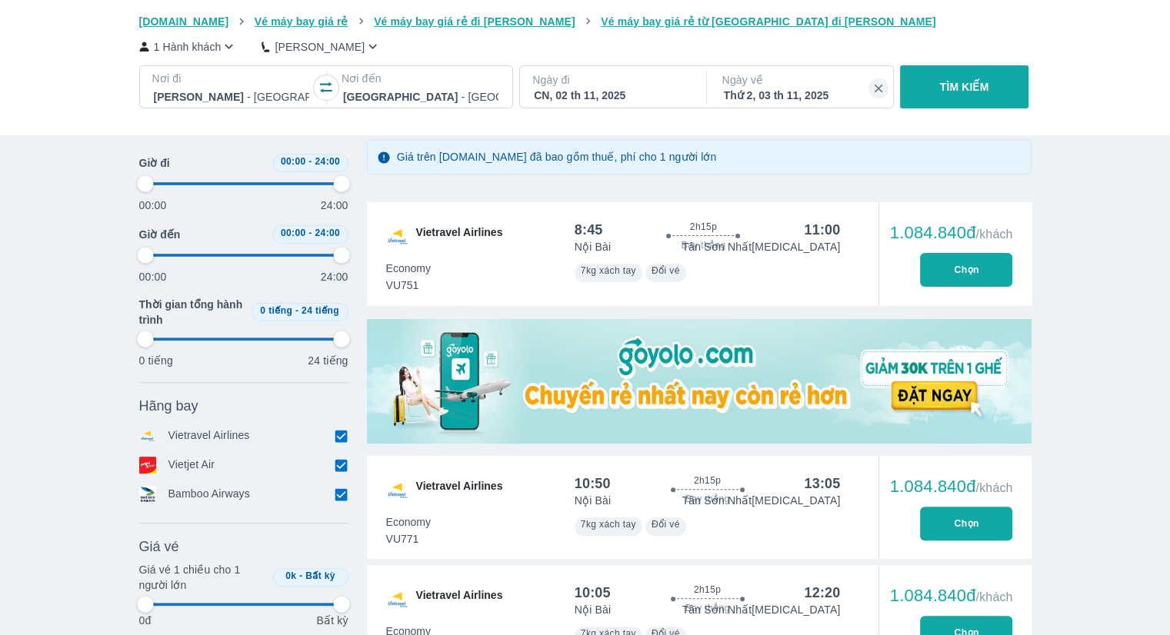
type input "97.9166666666667"
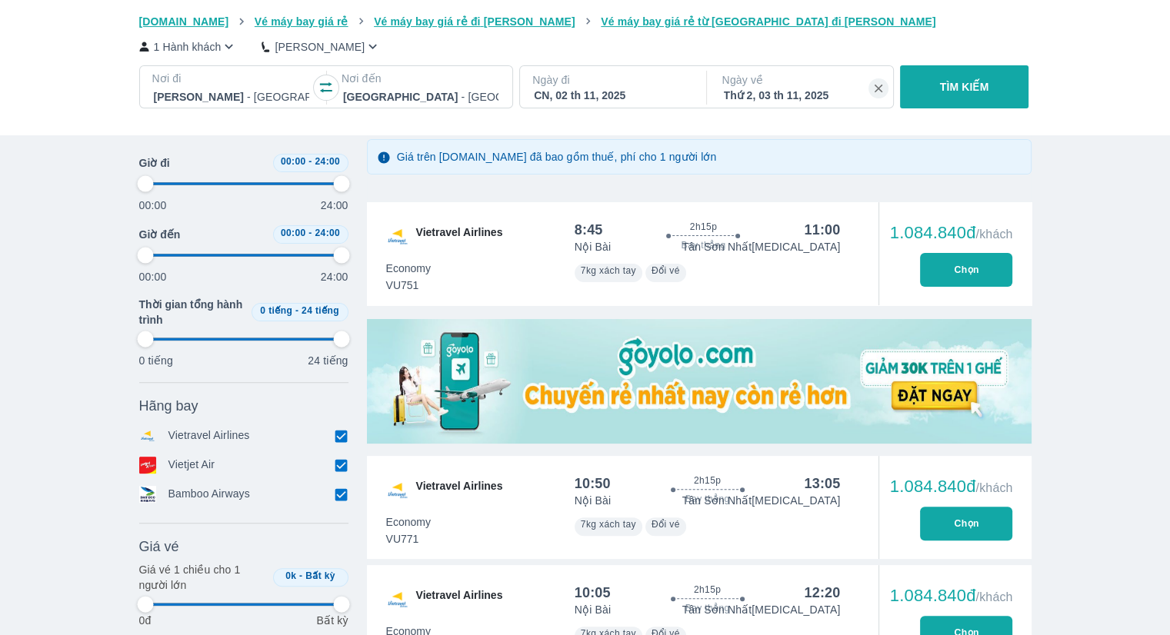
type input "97.9166666666667"
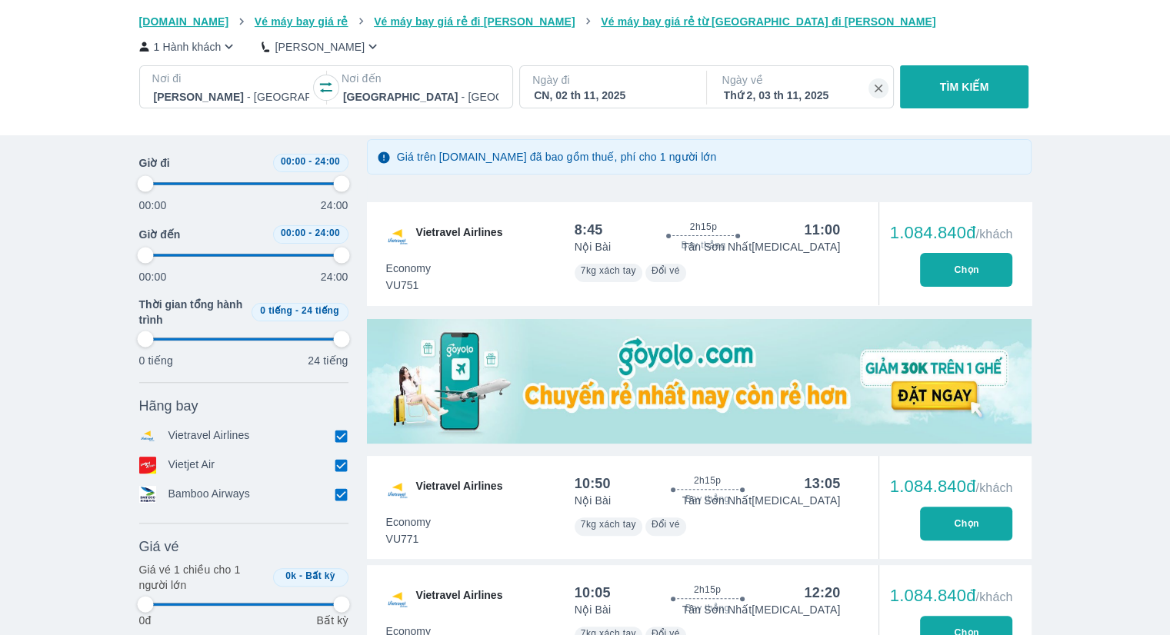
type input "97.9166666666667"
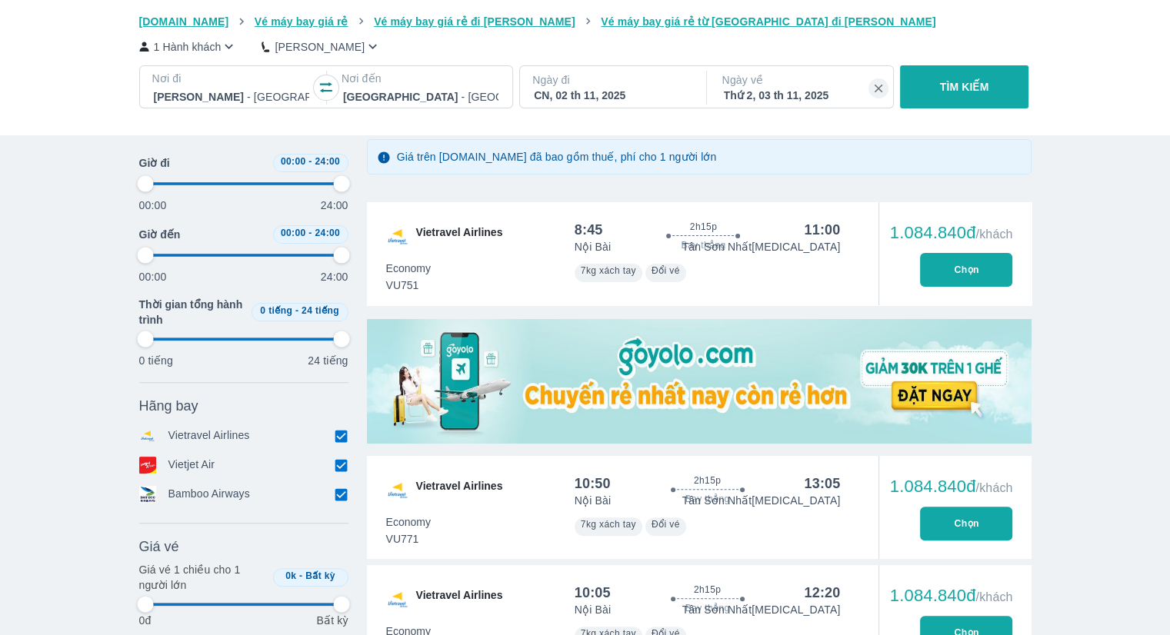
type input "97.9166666666667"
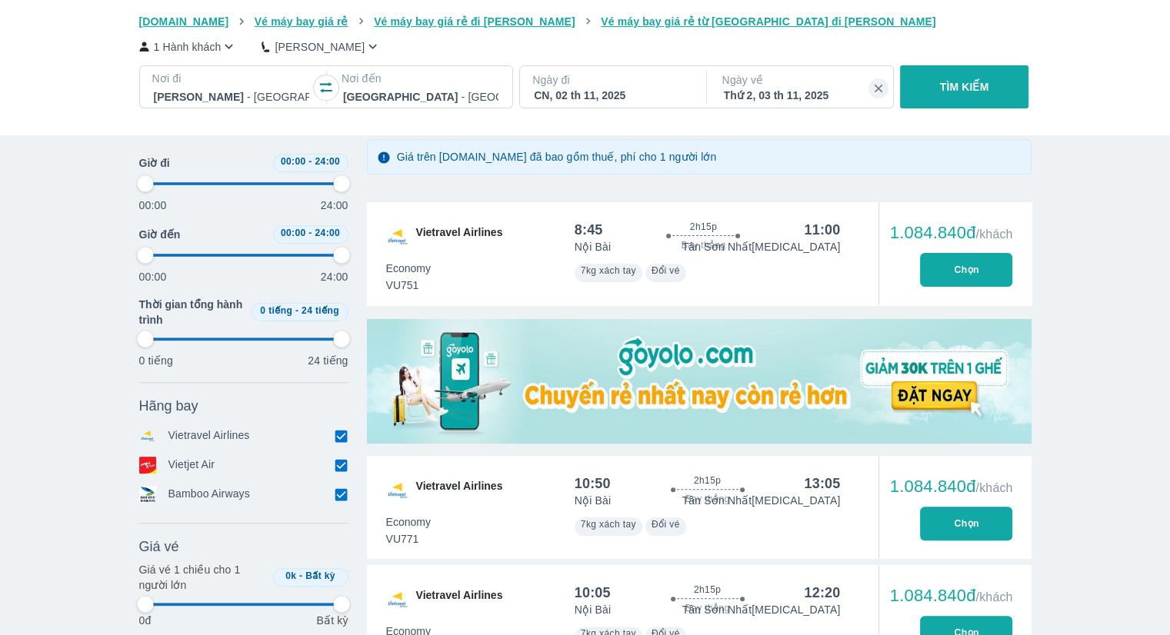
type input "97.9166666666667"
type input "72.9166666666667"
type input "97.9166666666667"
click at [289, 254] on span at bounding box center [243, 255] width 197 height 23
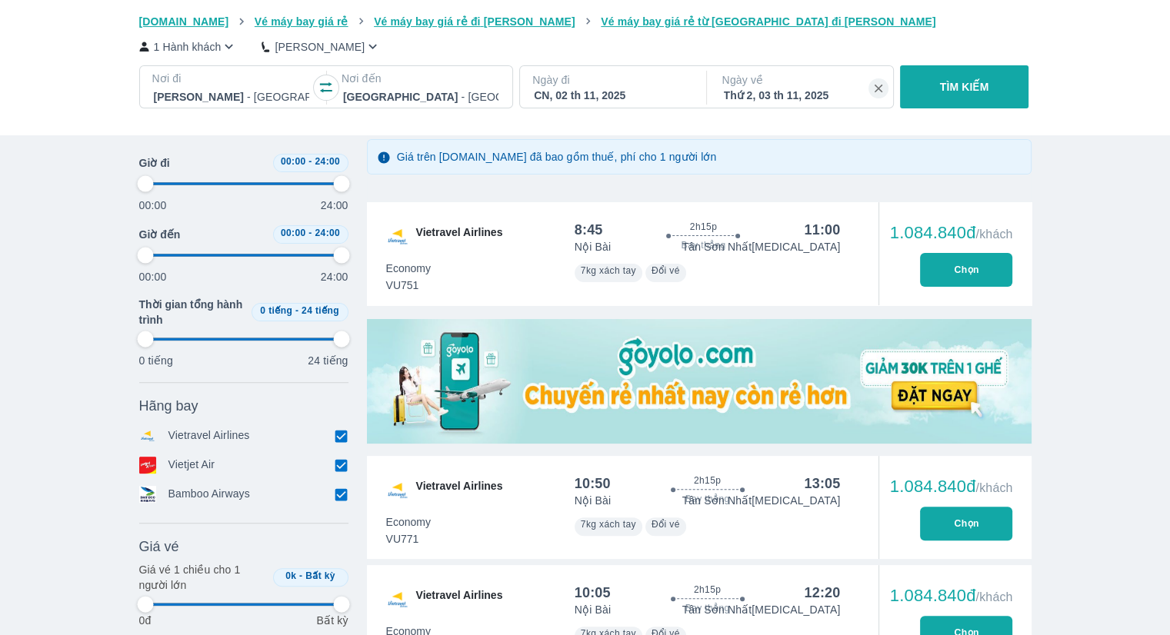
type input "97.9166666666667"
type input "72.9166666666667"
type input "97.9166666666667"
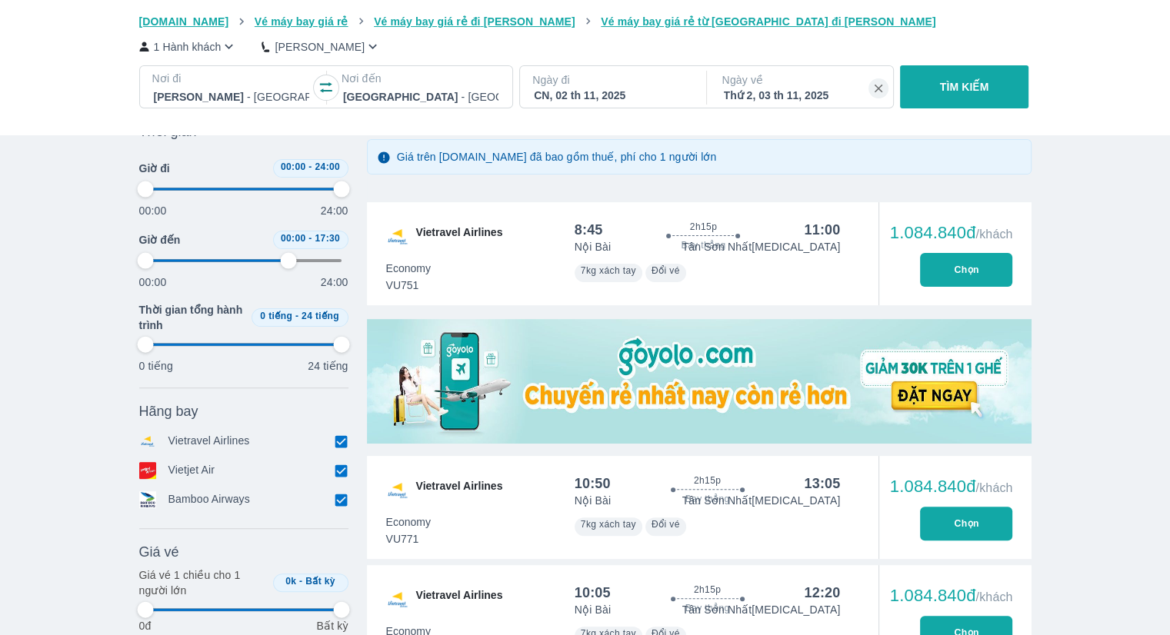
type input "97.9166666666667"
type input "72.9166666666667"
type input "97.9166666666667"
type input "72.9166666666667"
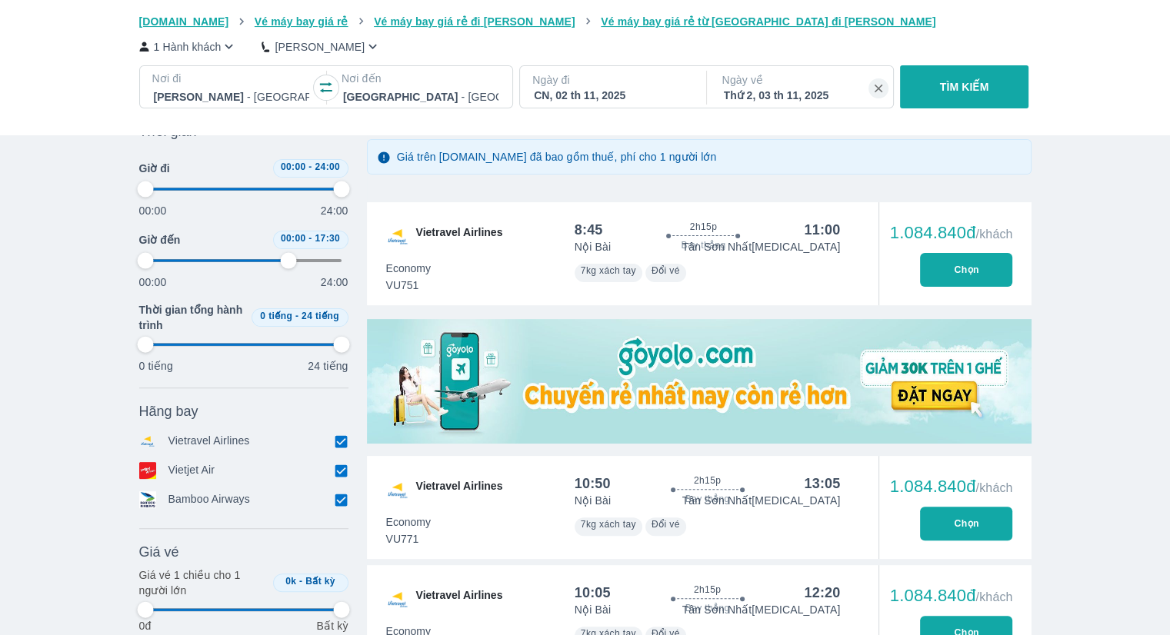
type input "97.9166666666667"
type input "72.9166666666667"
type input "97.9166666666667"
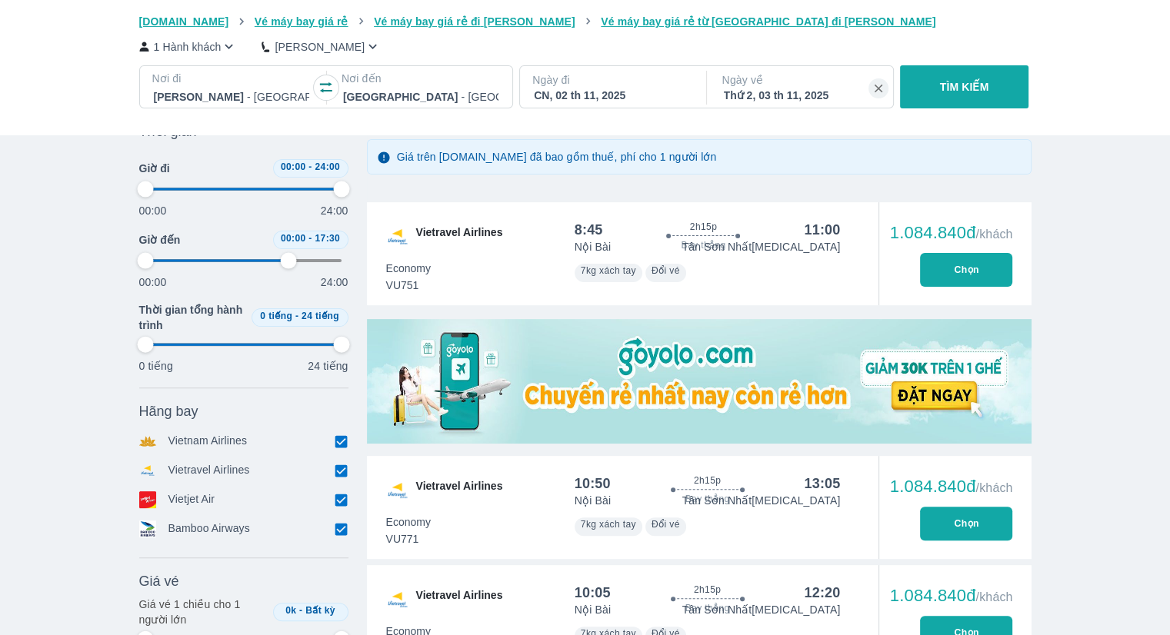
type input "97.9166666666667"
type input "72.9166666666667"
type input "97.9166666666667"
type input "72.9166666666667"
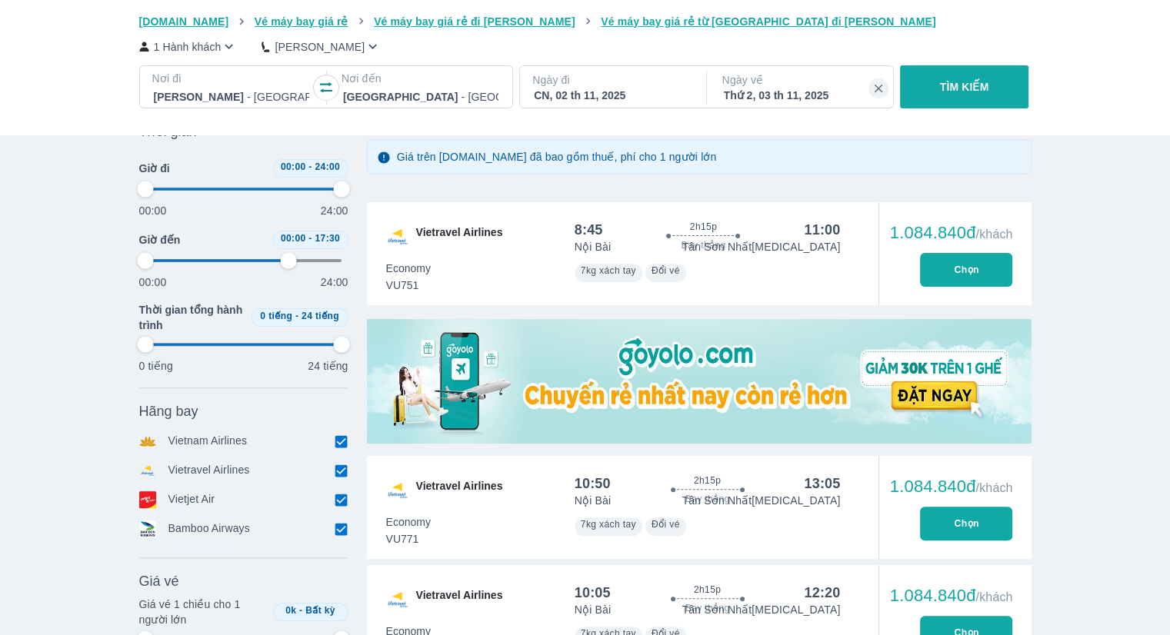
type input "97.9166666666667"
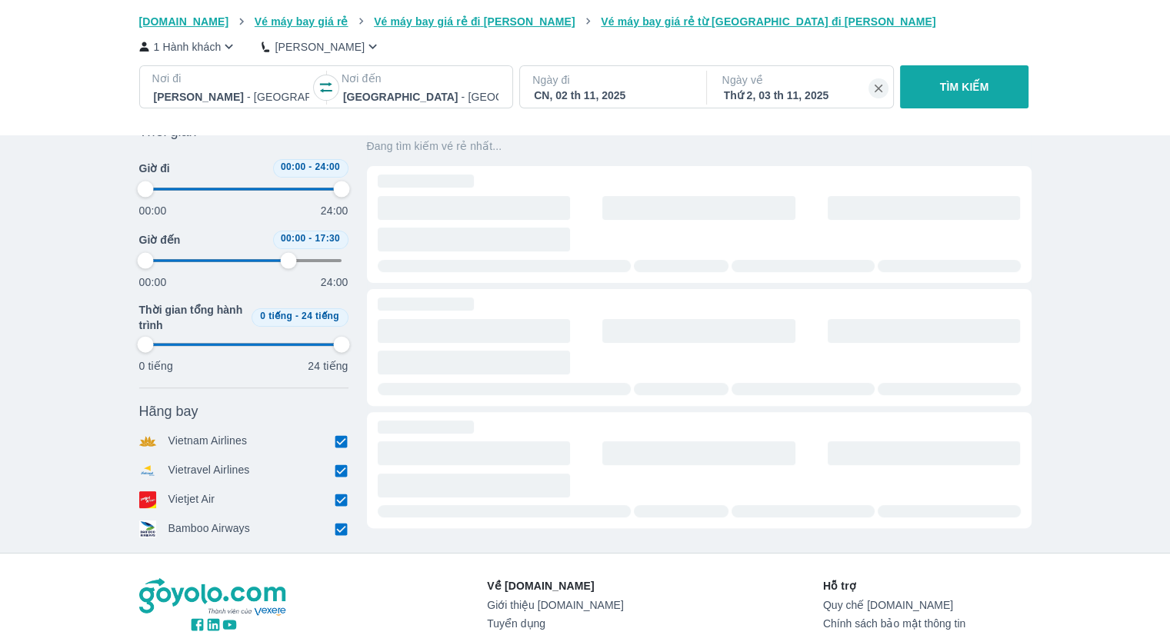
type input "97.9166666666667"
type input "72.9166666666667"
type input "97.9166666666667"
type input "72.9166666666667"
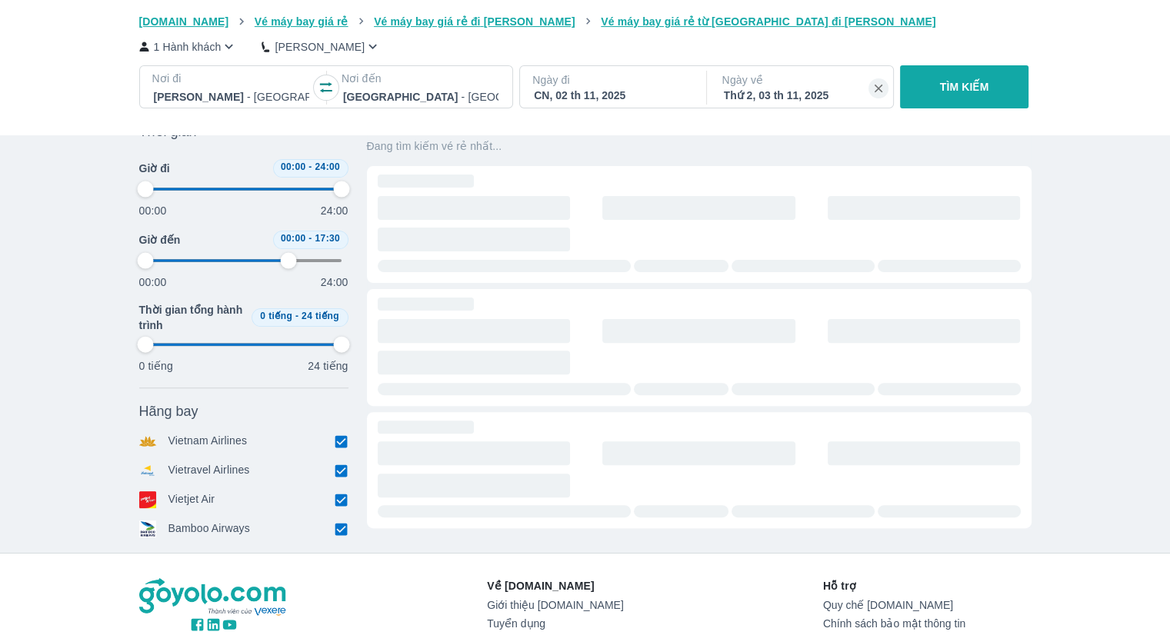
type input "97.9166666666667"
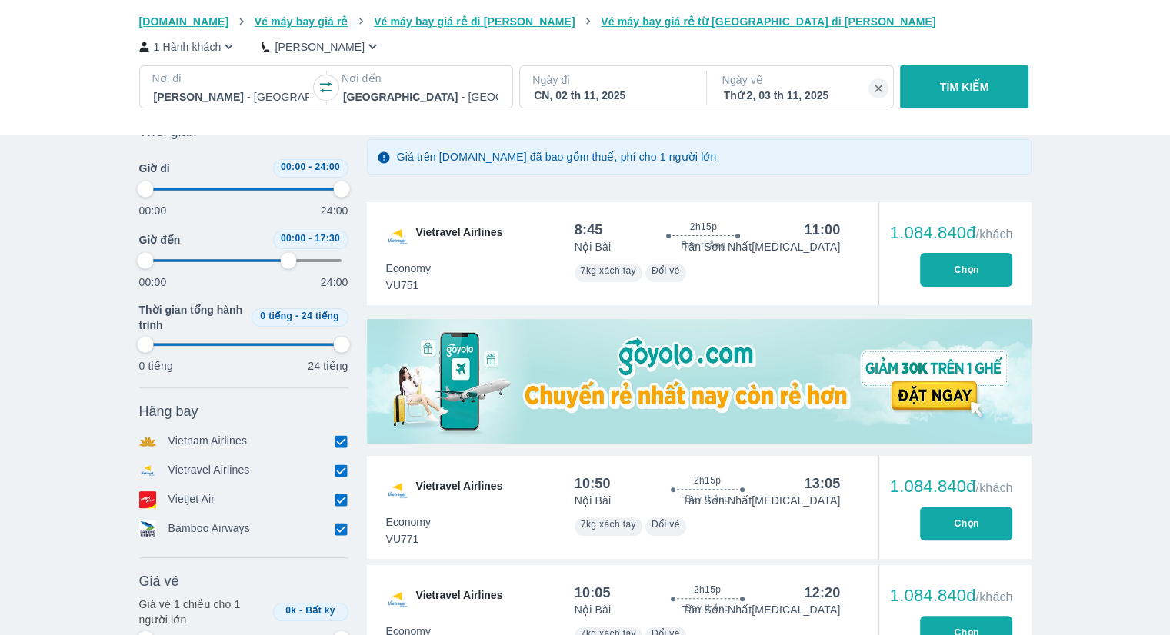
type input "97.9166666666667"
type input "72.9166666666667"
type input "97.9166666666667"
type input "72.9166666666667"
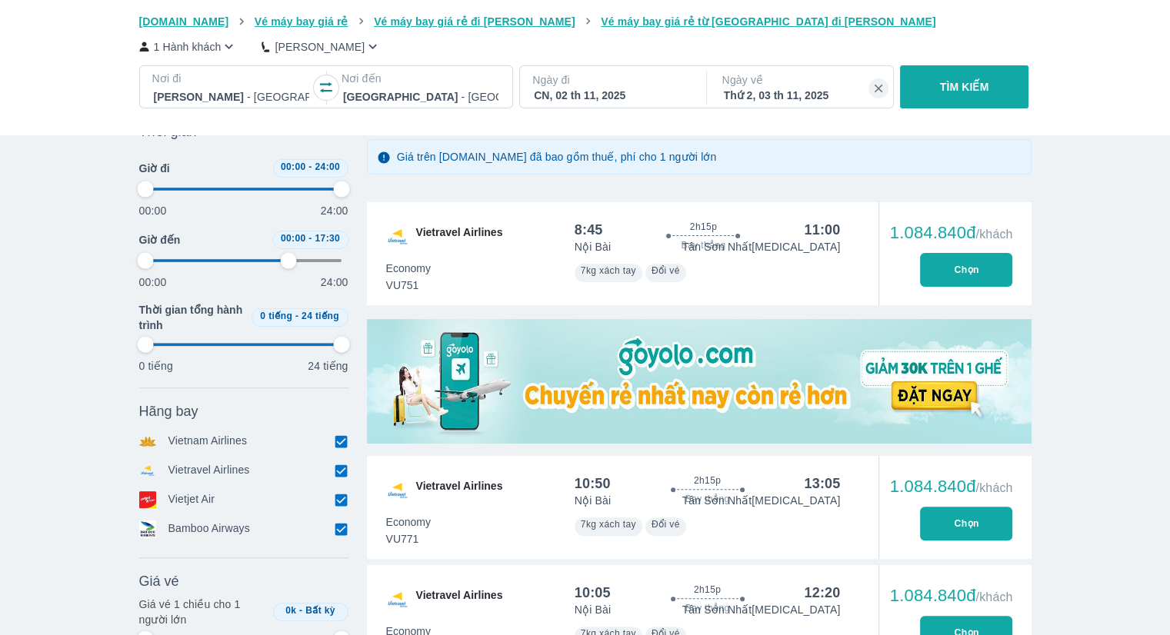
type input "97.9166666666667"
type input "72.9166666666667"
type input "97.9166666666667"
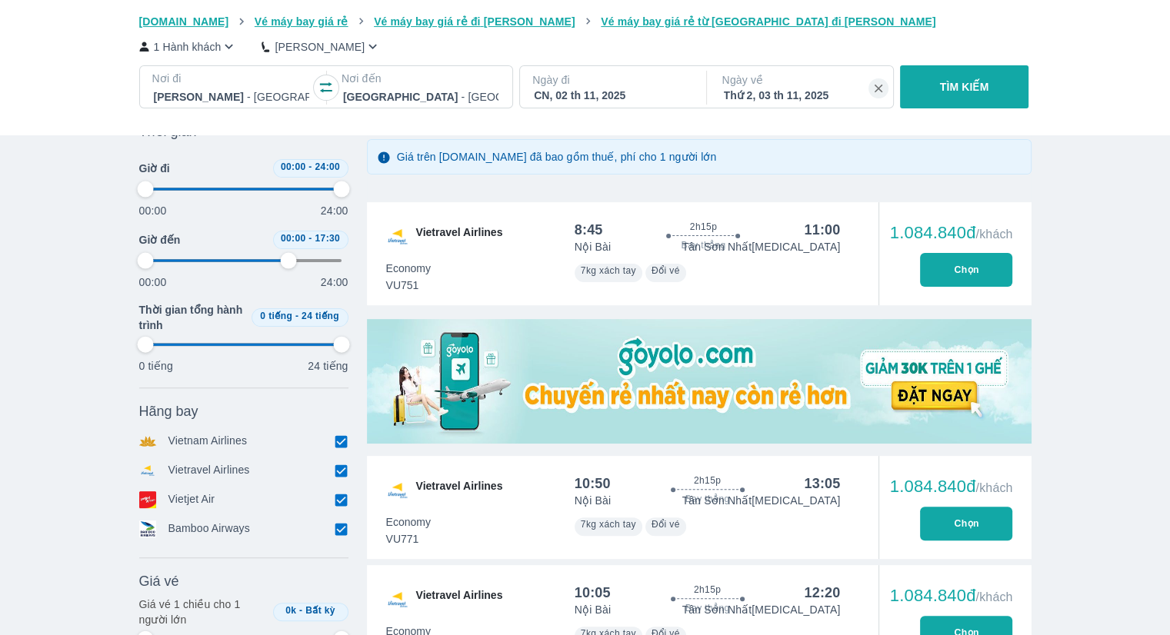
type input "72.9166666666667"
type input "97.9166666666667"
drag, startPoint x: 289, startPoint y: 261, endPoint x: 340, endPoint y: 265, distance: 51.0
click at [340, 265] on span at bounding box center [243, 260] width 197 height 23
click at [265, 263] on span at bounding box center [243, 260] width 197 height 23
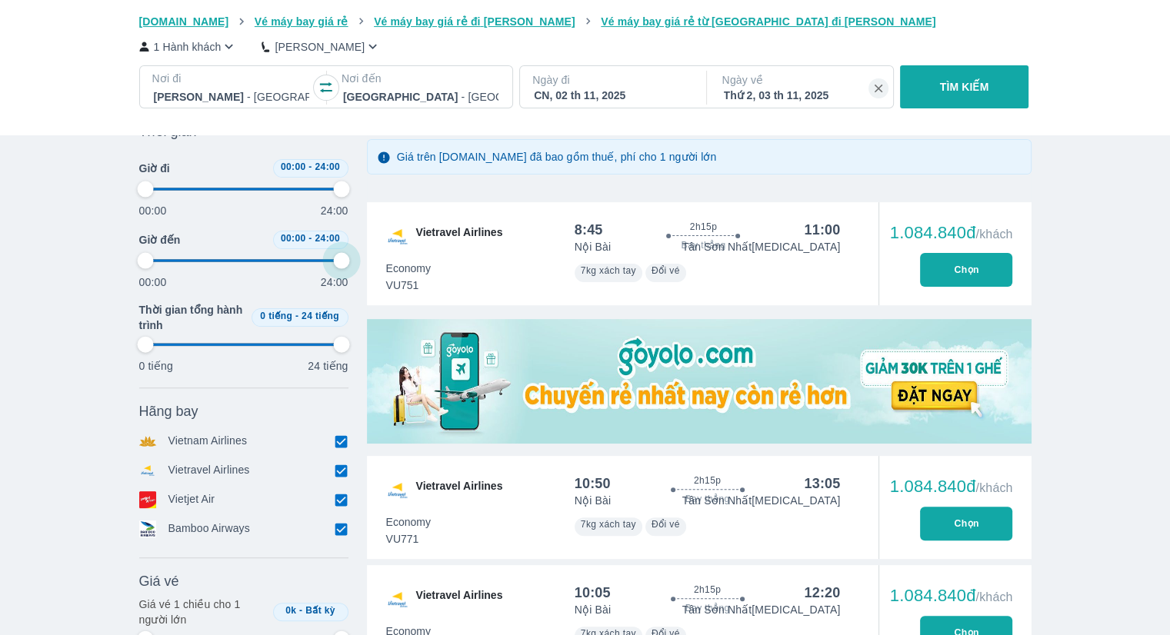
drag, startPoint x: 285, startPoint y: 265, endPoint x: 351, endPoint y: 265, distance: 66.1
click at [342, 265] on span at bounding box center [243, 260] width 197 height 23
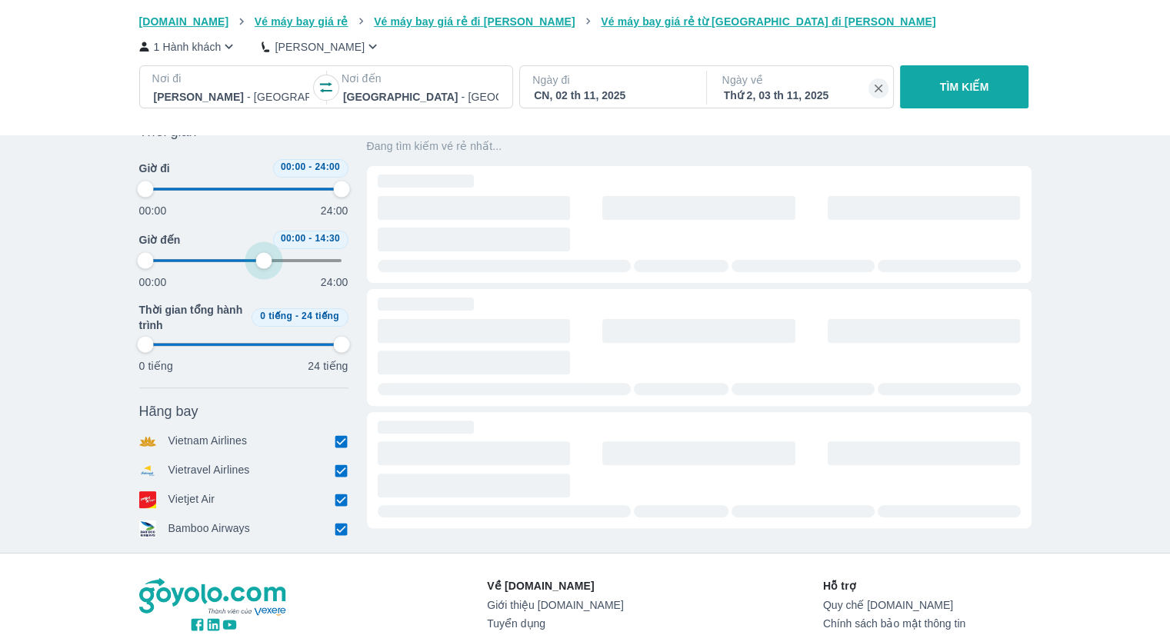
click at [265, 255] on span at bounding box center [243, 260] width 197 height 23
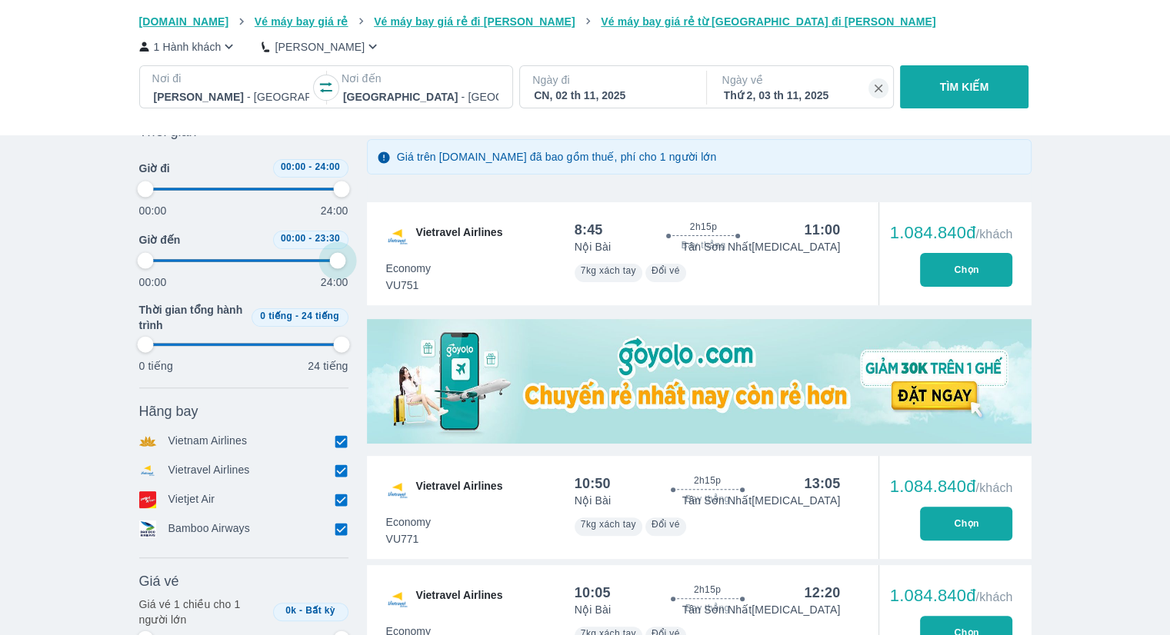
click at [338, 258] on span at bounding box center [243, 260] width 197 height 23
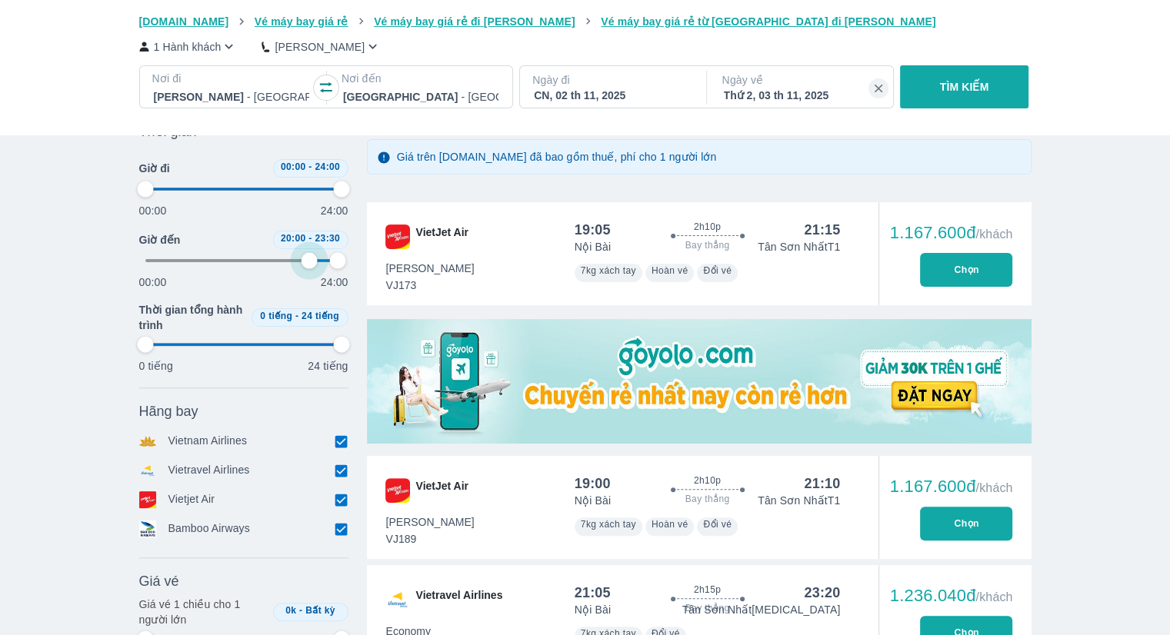
drag, startPoint x: 146, startPoint y: 259, endPoint x: 311, endPoint y: 265, distance: 165.5
click at [311, 265] on span at bounding box center [243, 260] width 197 height 23
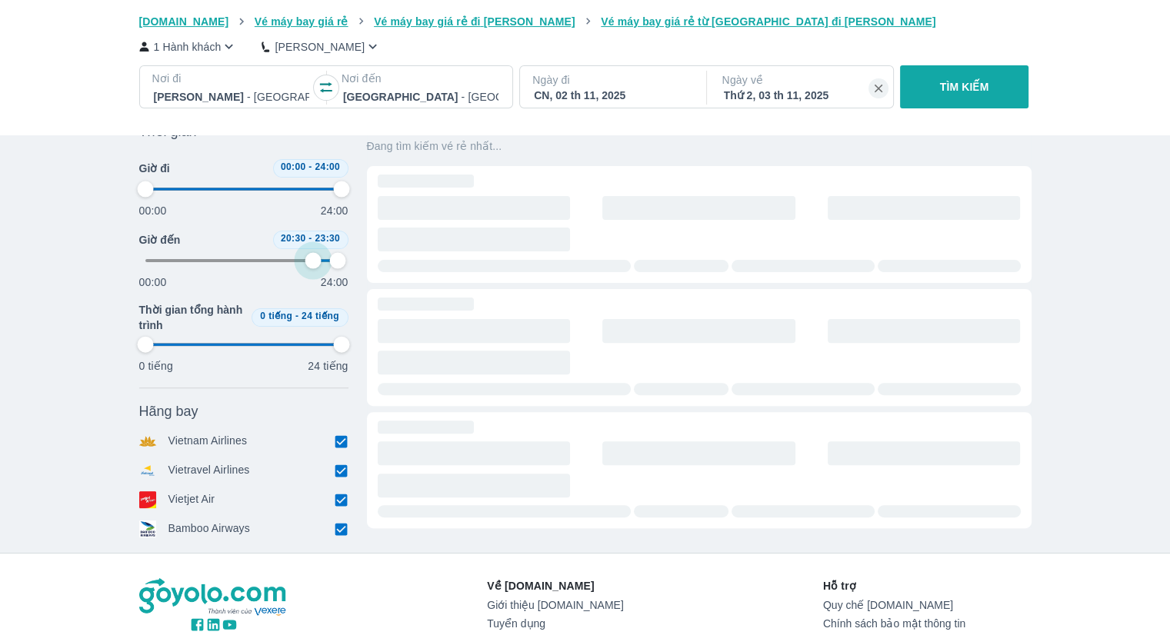
click at [311, 265] on span at bounding box center [243, 260] width 197 height 23
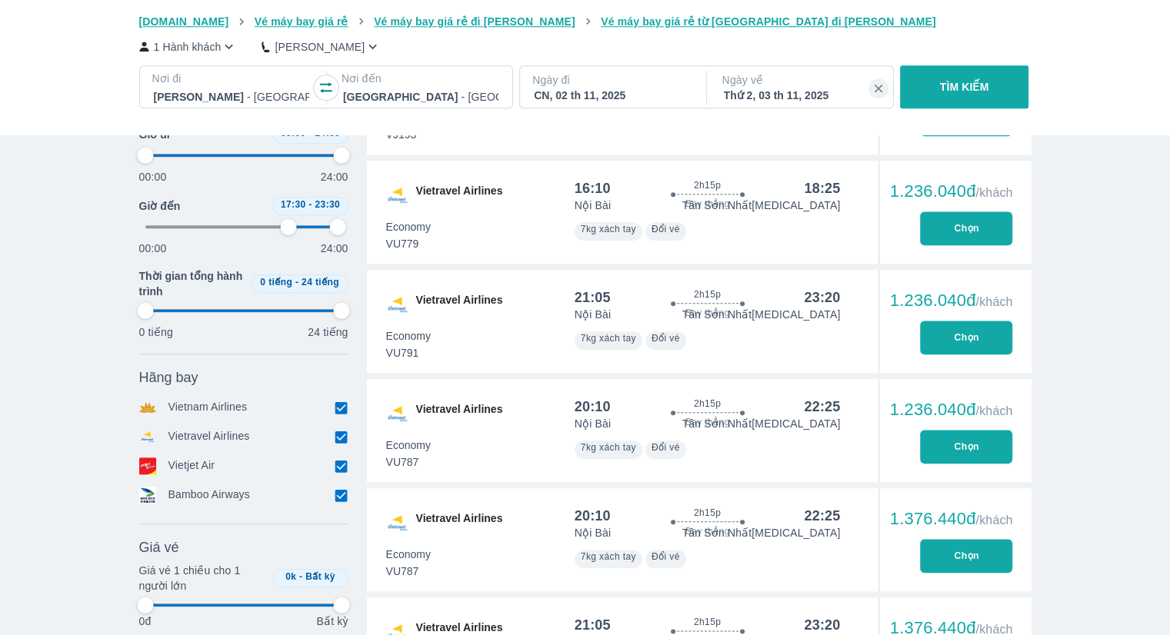
scroll to position [1600, 0]
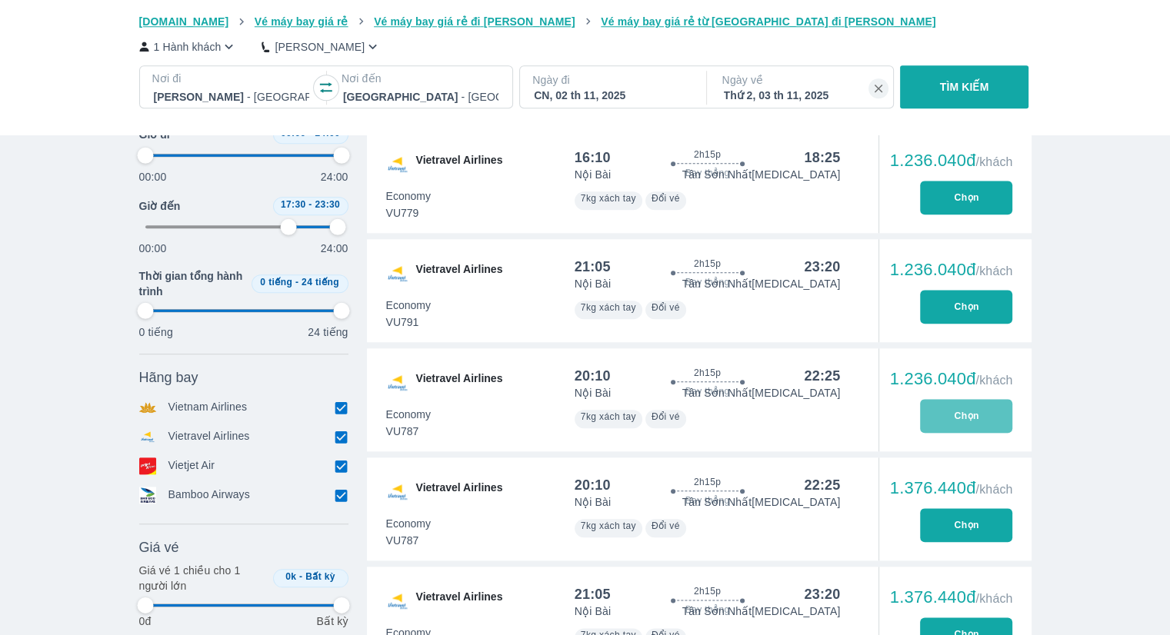
click at [954, 412] on button "Chọn" at bounding box center [966, 416] width 92 height 34
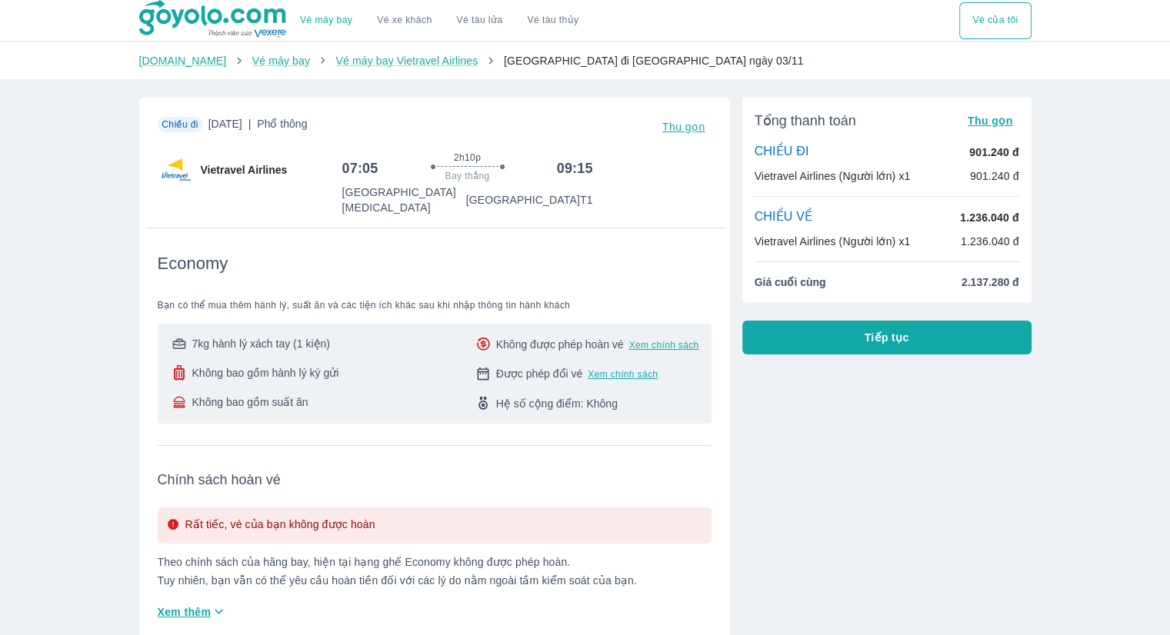
click at [834, 325] on button "Tiếp tục" at bounding box center [886, 338] width 289 height 34
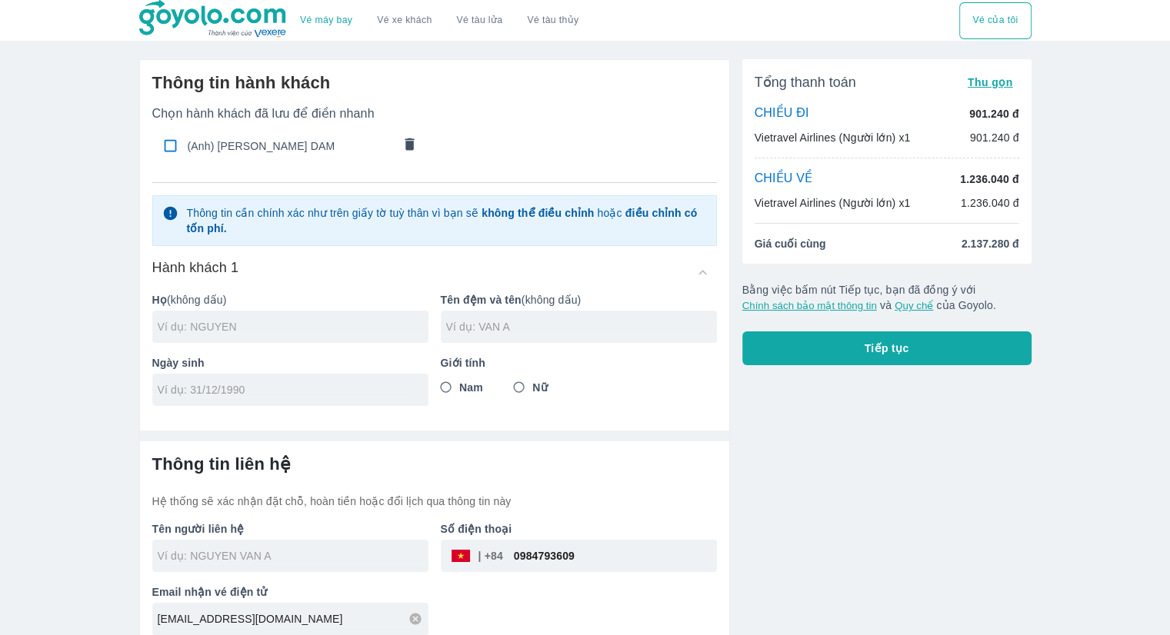
click at [335, 321] on input "text" at bounding box center [293, 326] width 271 height 15
click at [493, 321] on input "text" at bounding box center [581, 326] width 271 height 15
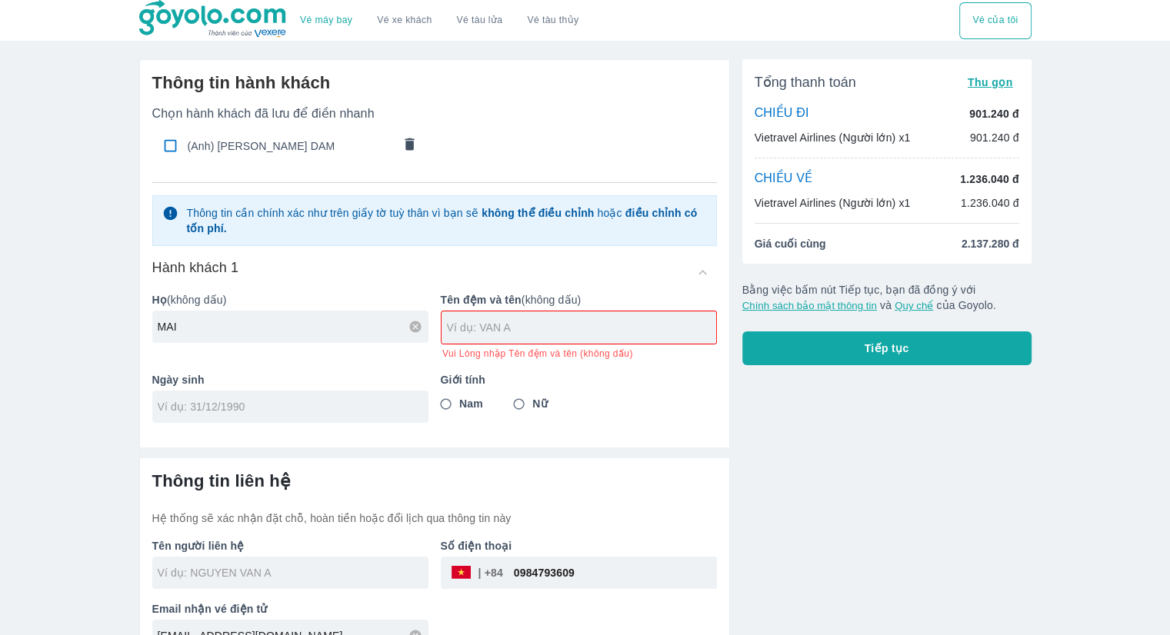
click at [341, 427] on div "Thông tin hành khách Chọn hành khách đã lưu để điền nhanh (Anh) MAI THANH DAM T…" at bounding box center [434, 362] width 591 height 606
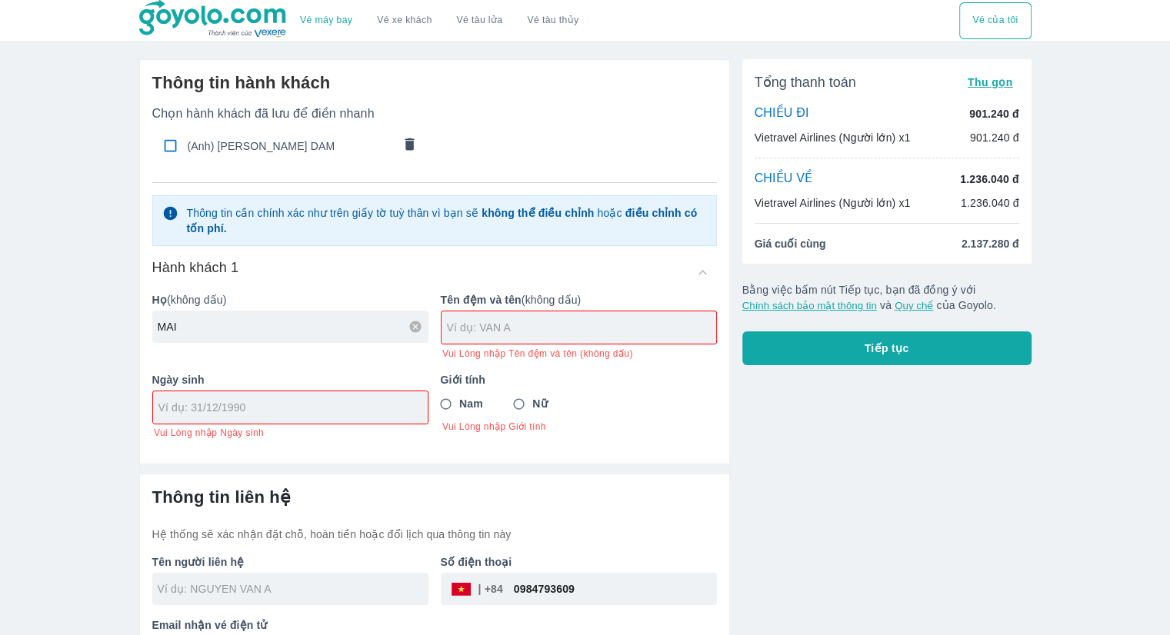
click at [341, 427] on div "Ngày sinh Vui Lòng nhập Ngày sinh" at bounding box center [284, 400] width 288 height 80
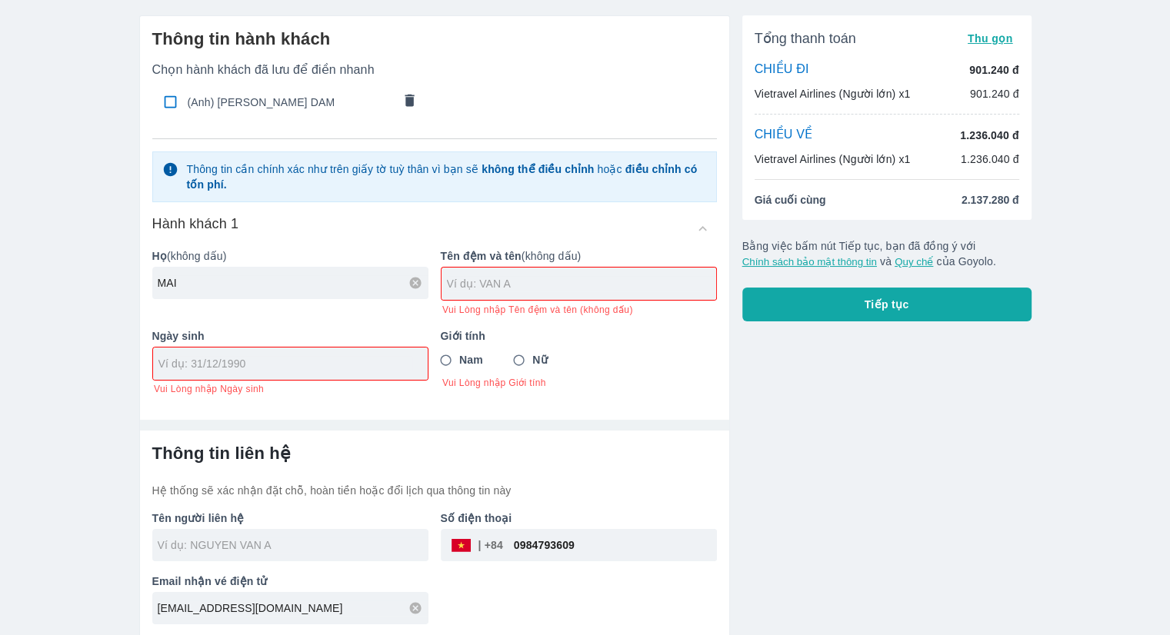
scroll to position [45, 0]
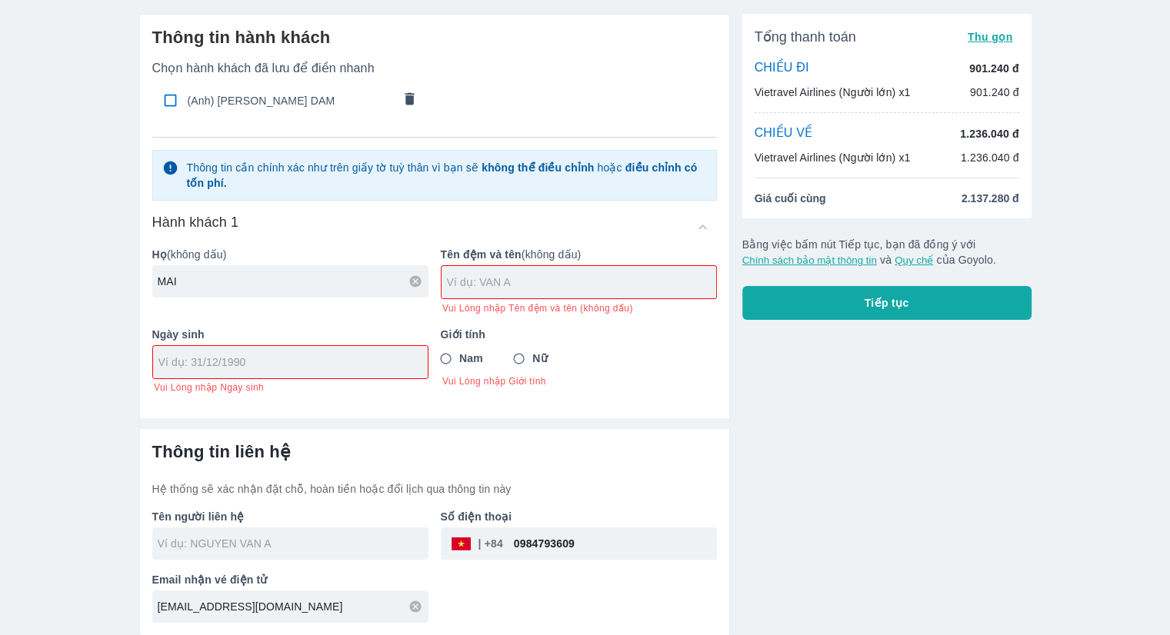
click at [469, 287] on input "text" at bounding box center [581, 282] width 269 height 15
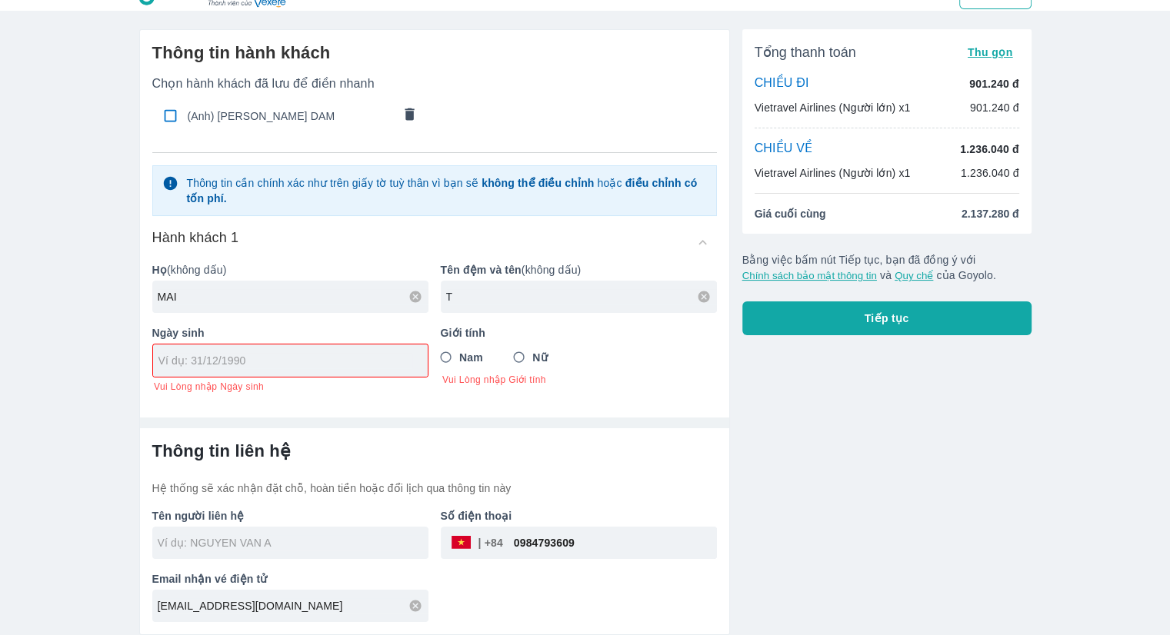
scroll to position [28, 0]
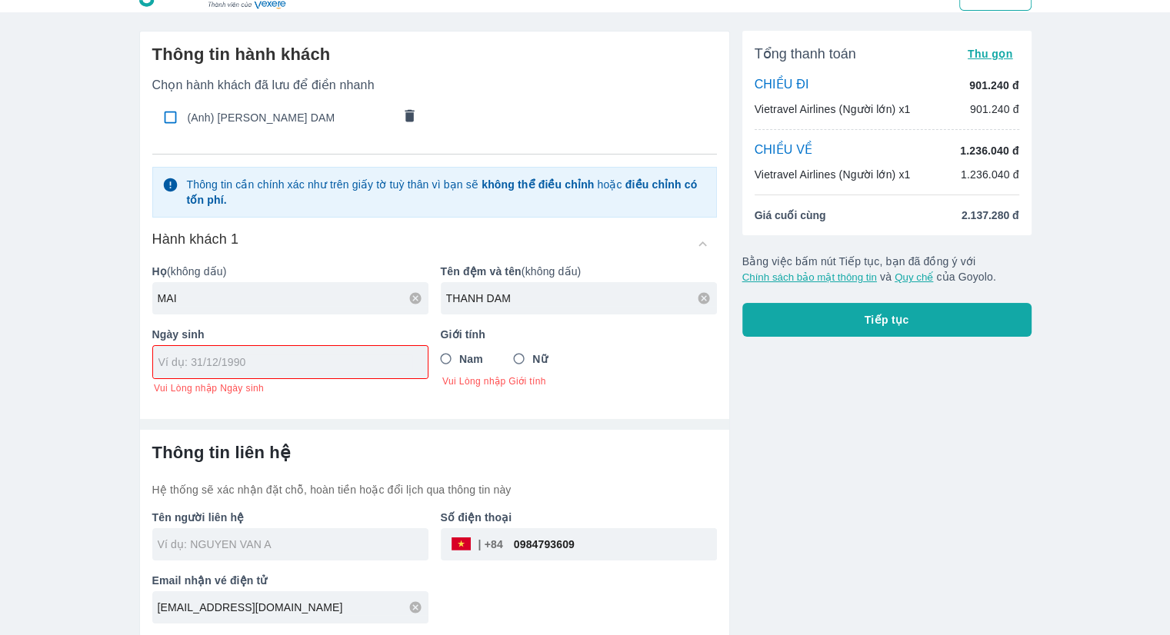
click at [325, 358] on input "tel" at bounding box center [285, 362] width 254 height 15
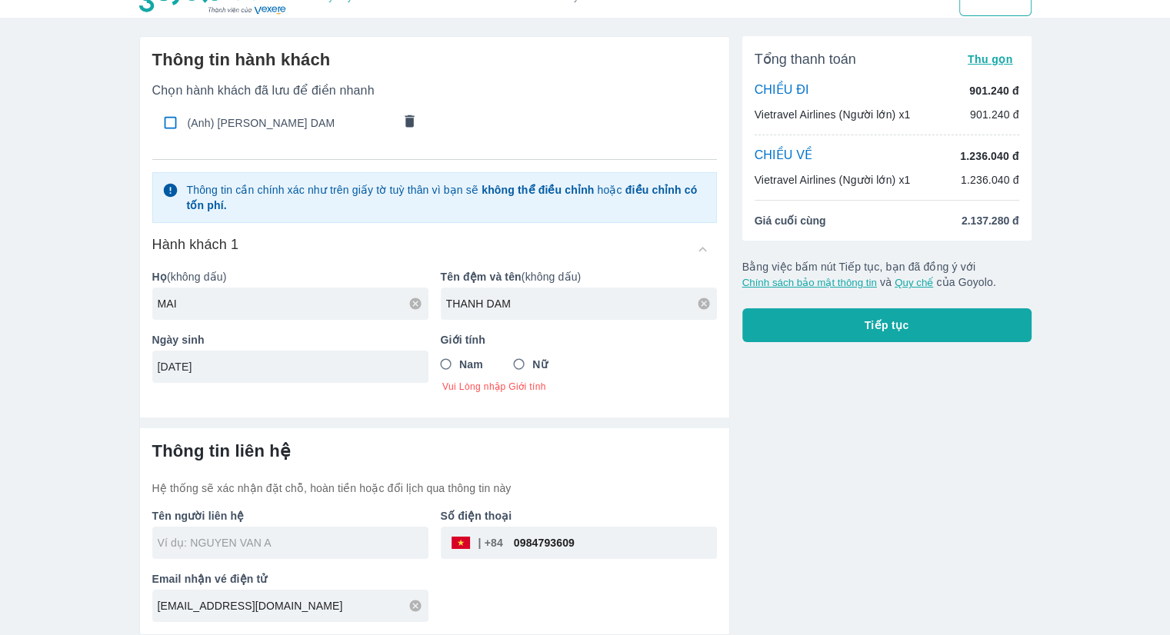
scroll to position [22, 0]
click at [448, 368] on input "Nam" at bounding box center [446, 365] width 28 height 28
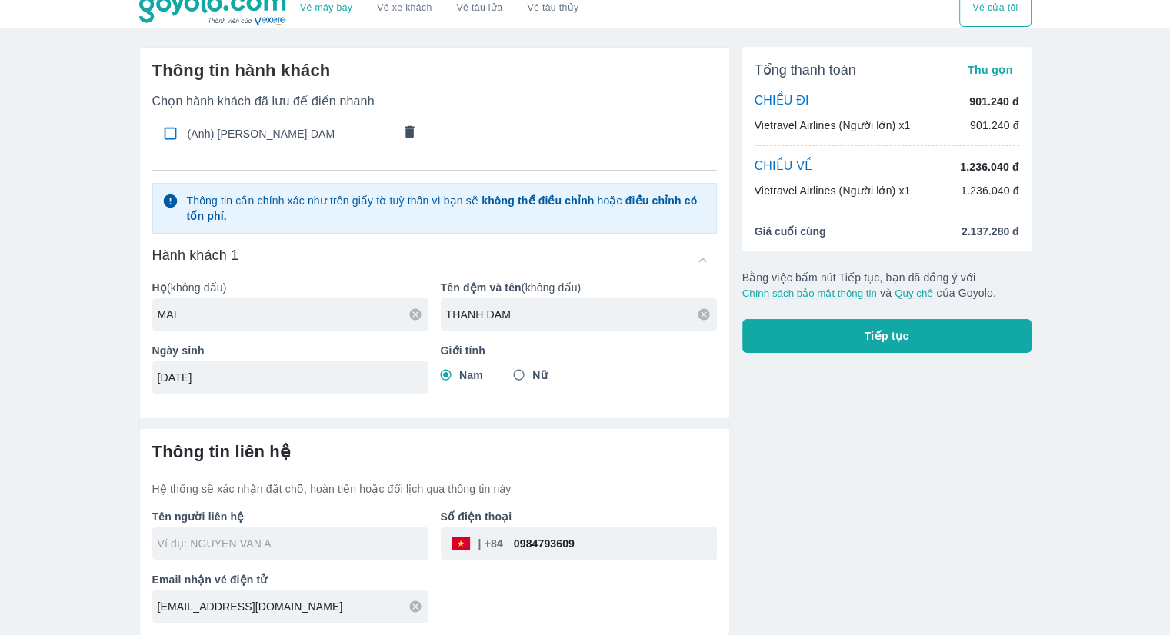
click at [300, 544] on input "text" at bounding box center [293, 543] width 271 height 15
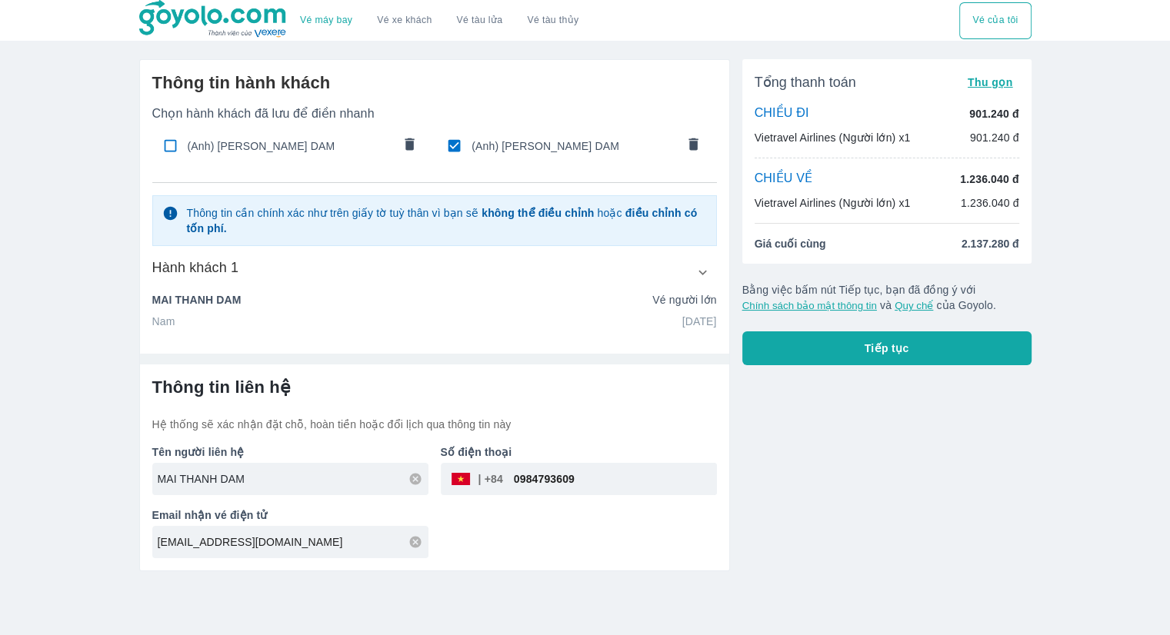
scroll to position [0, 0]
click at [499, 520] on div "Tên người liên hệ MAI [GEOGRAPHIC_DATA] Số điện thoại ​ 0984793609 Email nhận v…" at bounding box center [433, 495] width 577 height 126
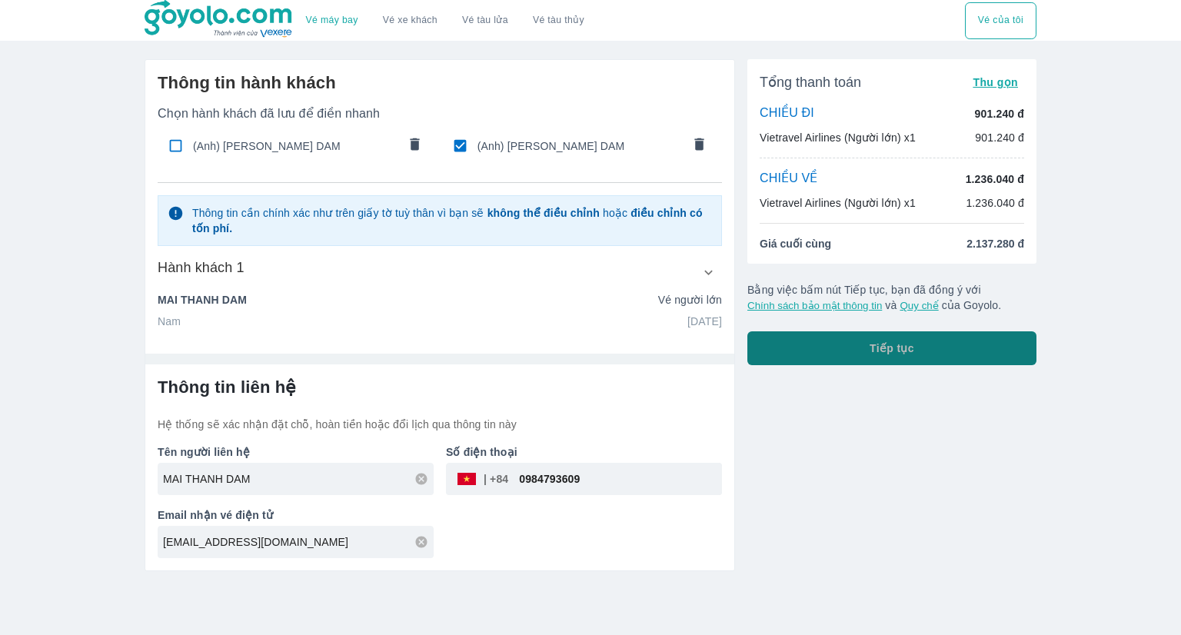
click at [898, 345] on span "Tiếp tục" at bounding box center [892, 348] width 45 height 15
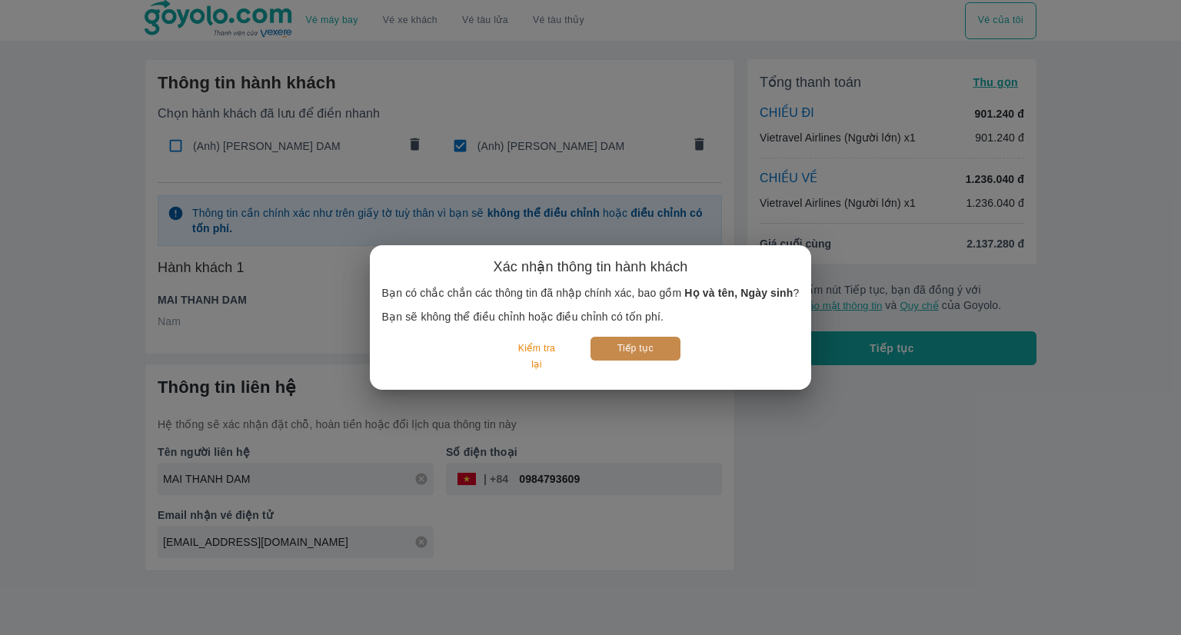
click at [644, 348] on button "Tiếp tục" at bounding box center [636, 349] width 90 height 24
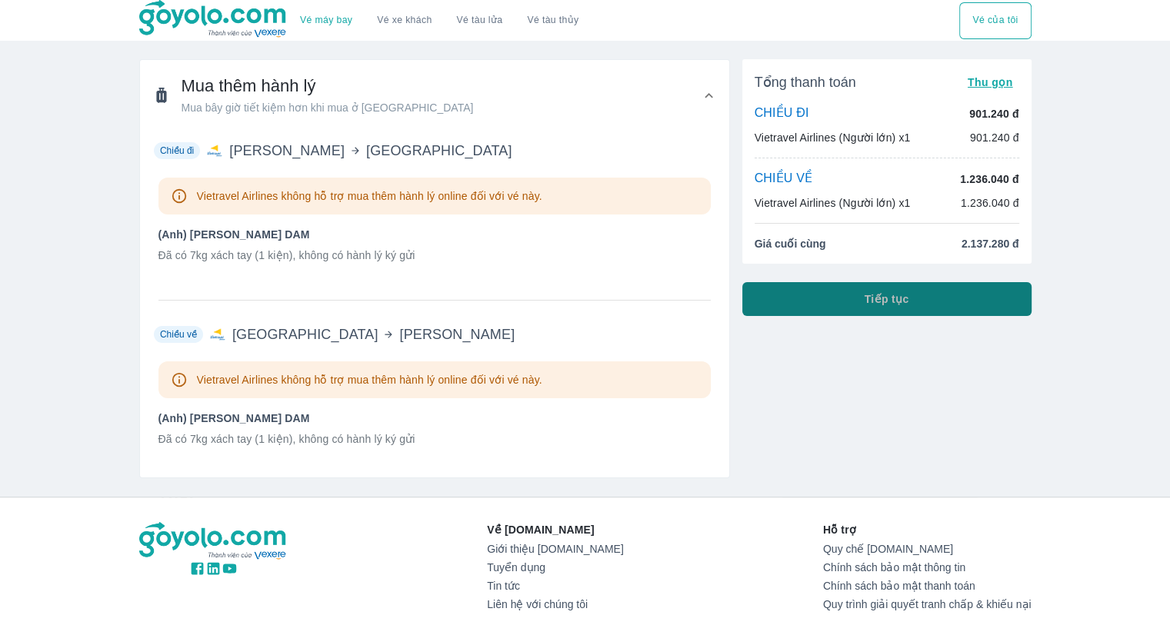
click at [840, 296] on button "Tiếp tục" at bounding box center [886, 299] width 289 height 34
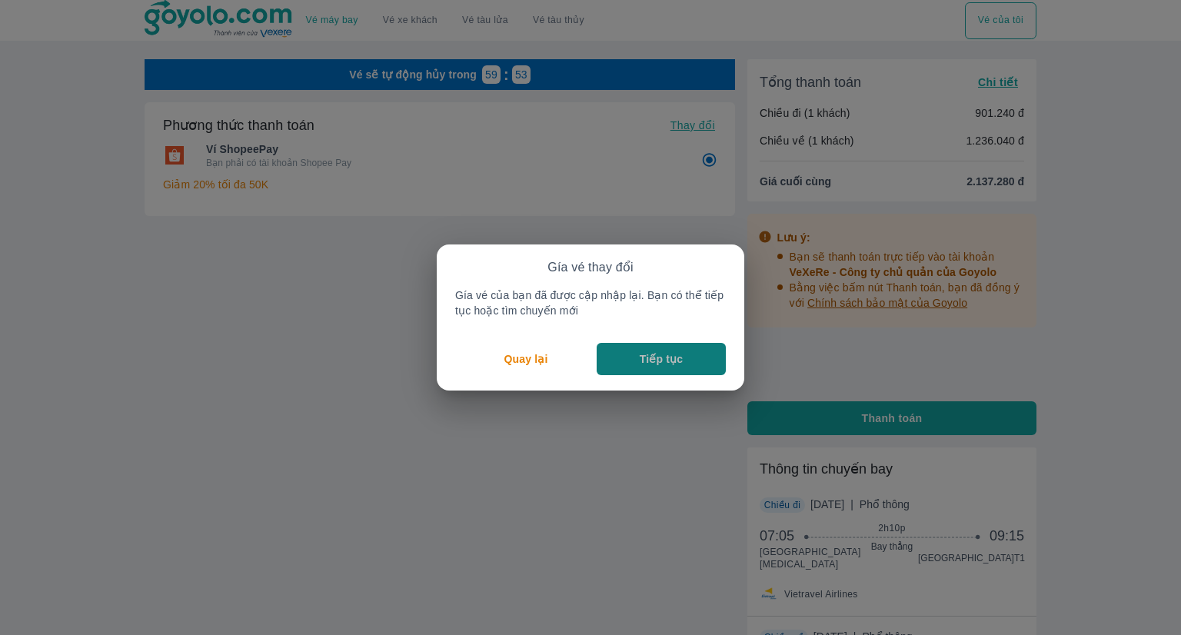
click at [630, 351] on button "Tiếp tục" at bounding box center [661, 359] width 129 height 32
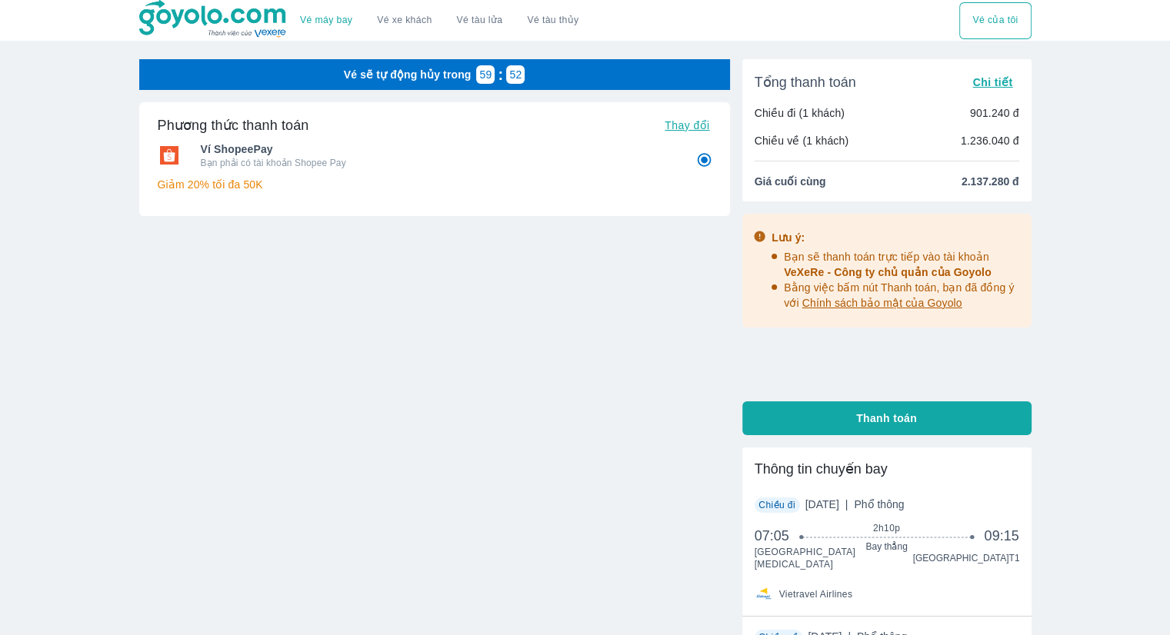
click at [597, 348] on div "Vé sẽ tự động hủy trong 59 : 52 Phương thức thanh toán Thay đổi Ví ShopeePay Bạ…" at bounding box center [434, 263] width 591 height 408
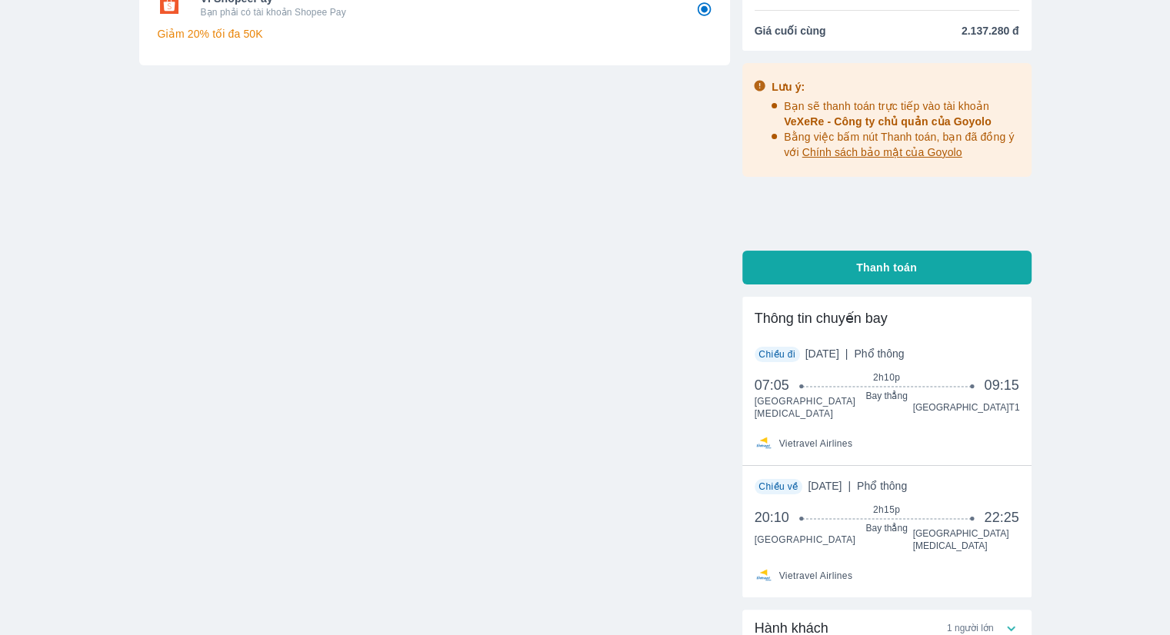
scroll to position [274, 0]
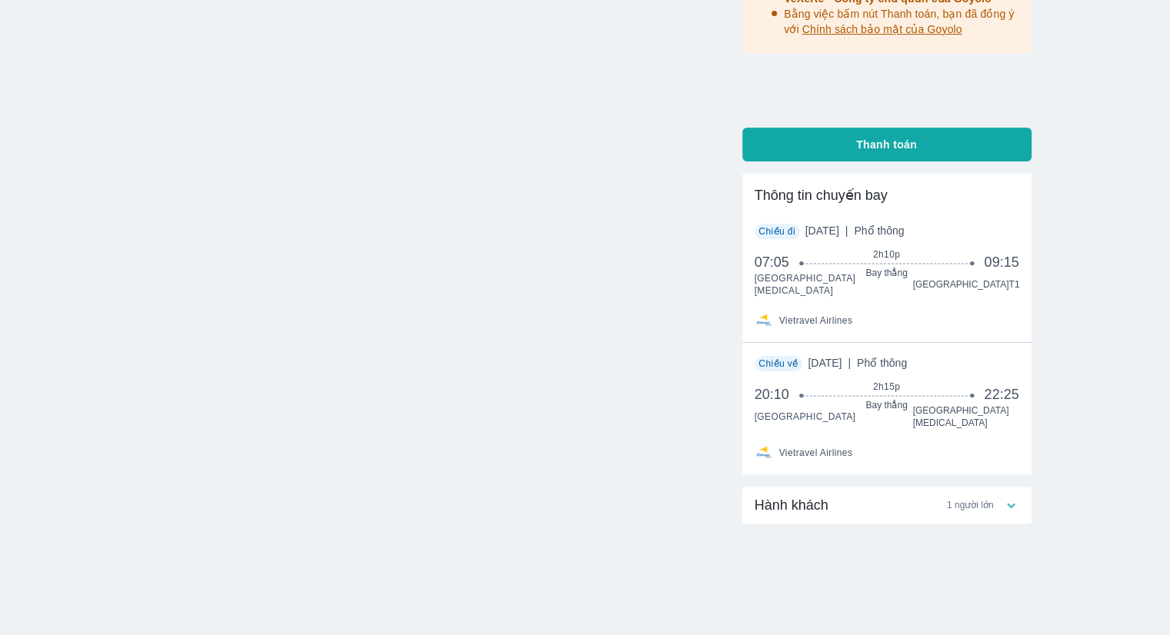
click at [937, 498] on div "Hành khách 1 người lớn" at bounding box center [878, 505] width 248 height 18
